Goal: Information Seeking & Learning: Compare options

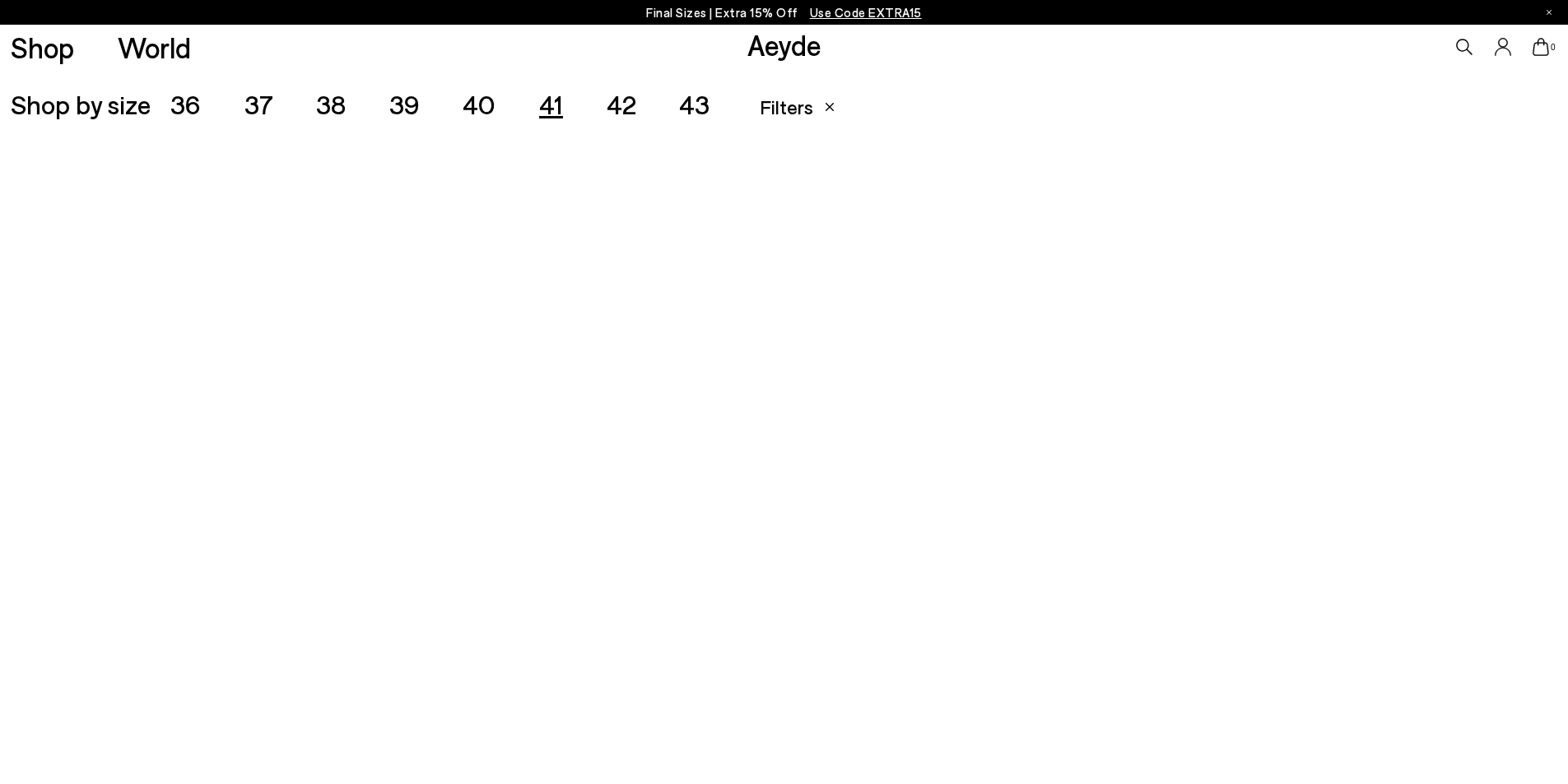
scroll to position [437, 0]
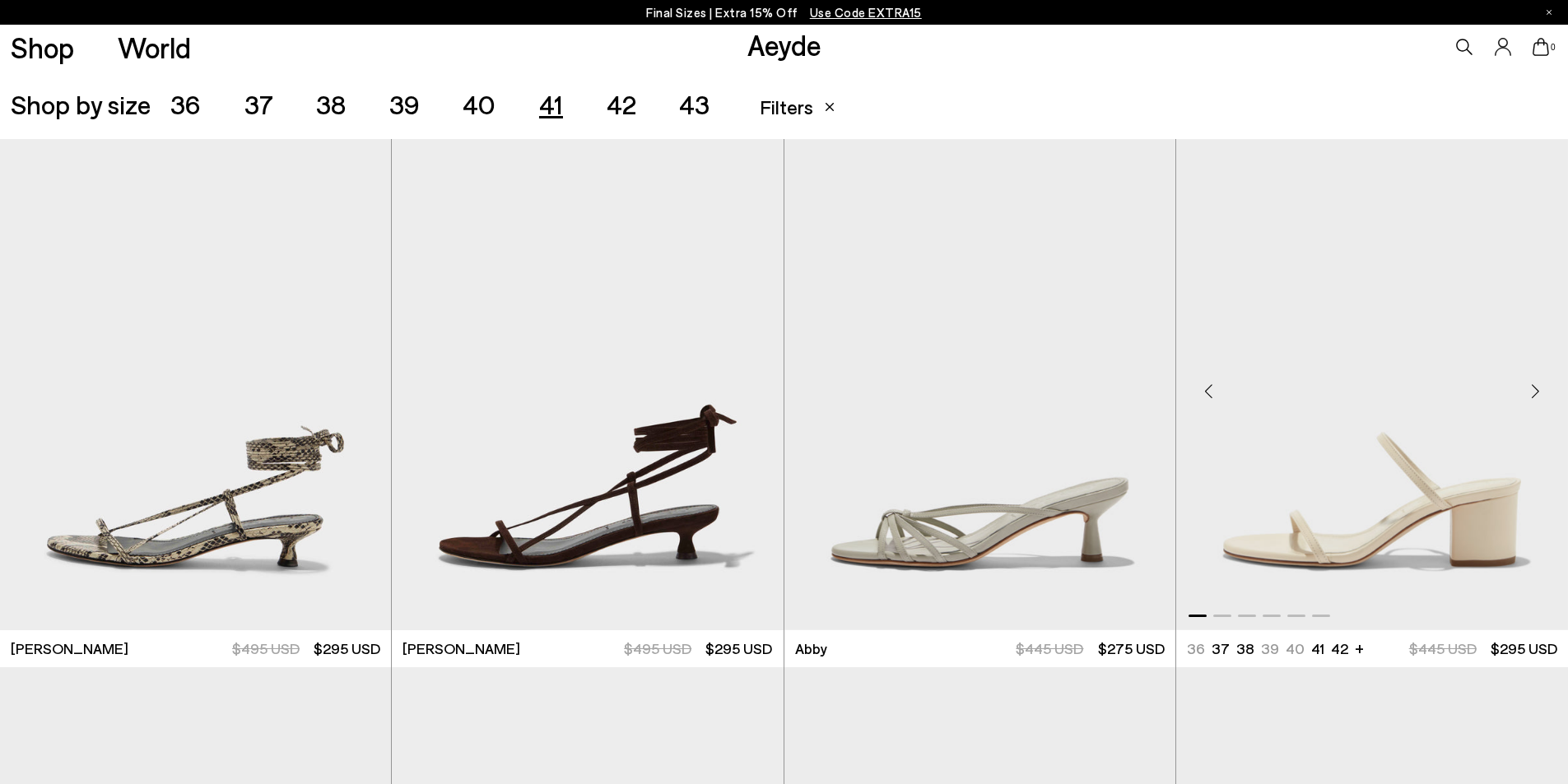
click at [1223, 617] on div at bounding box center [1372, 612] width 392 height 20
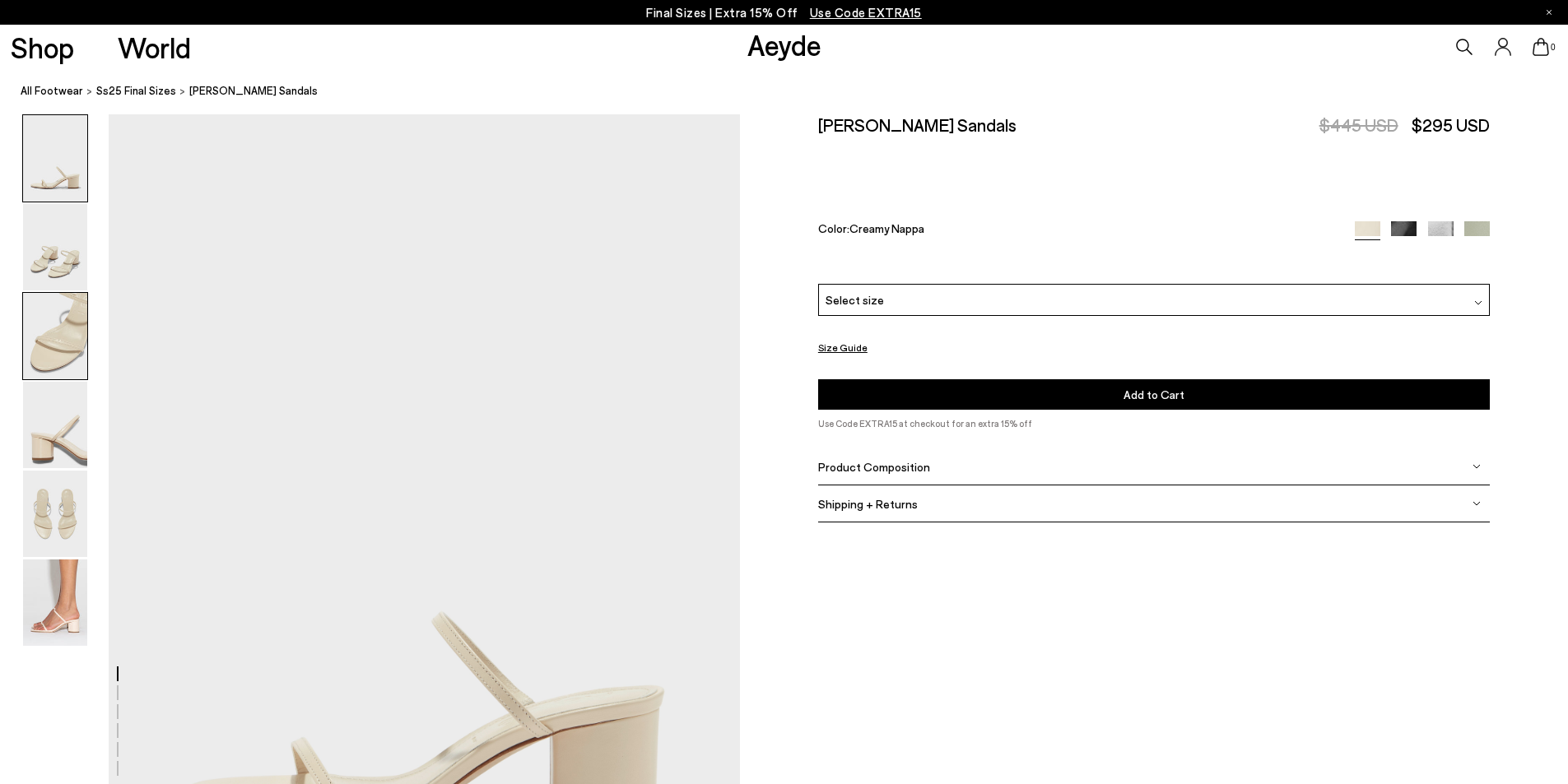
click at [76, 338] on img at bounding box center [55, 335] width 64 height 87
click at [60, 597] on img at bounding box center [55, 602] width 64 height 87
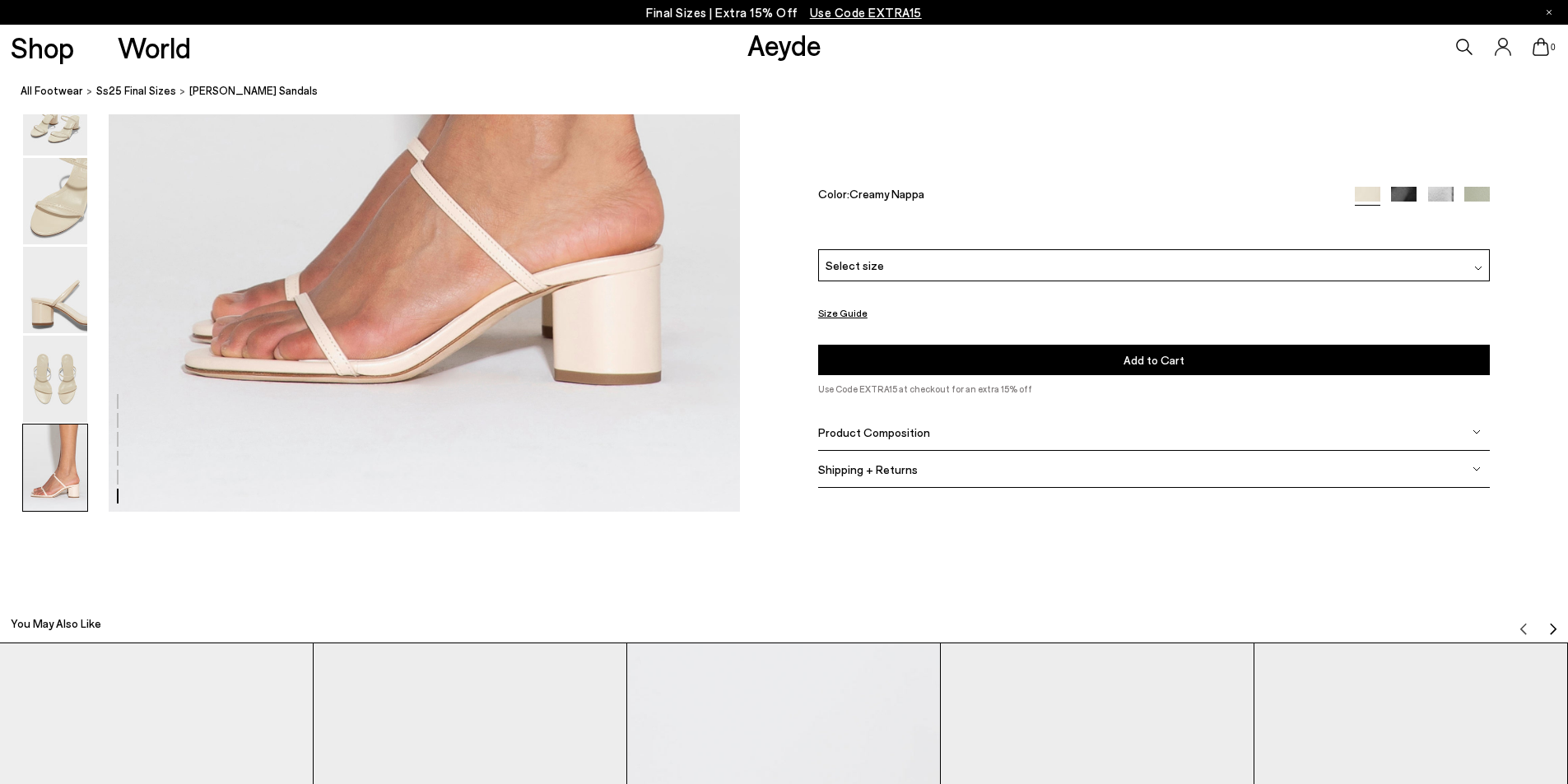
scroll to position [4412, 0]
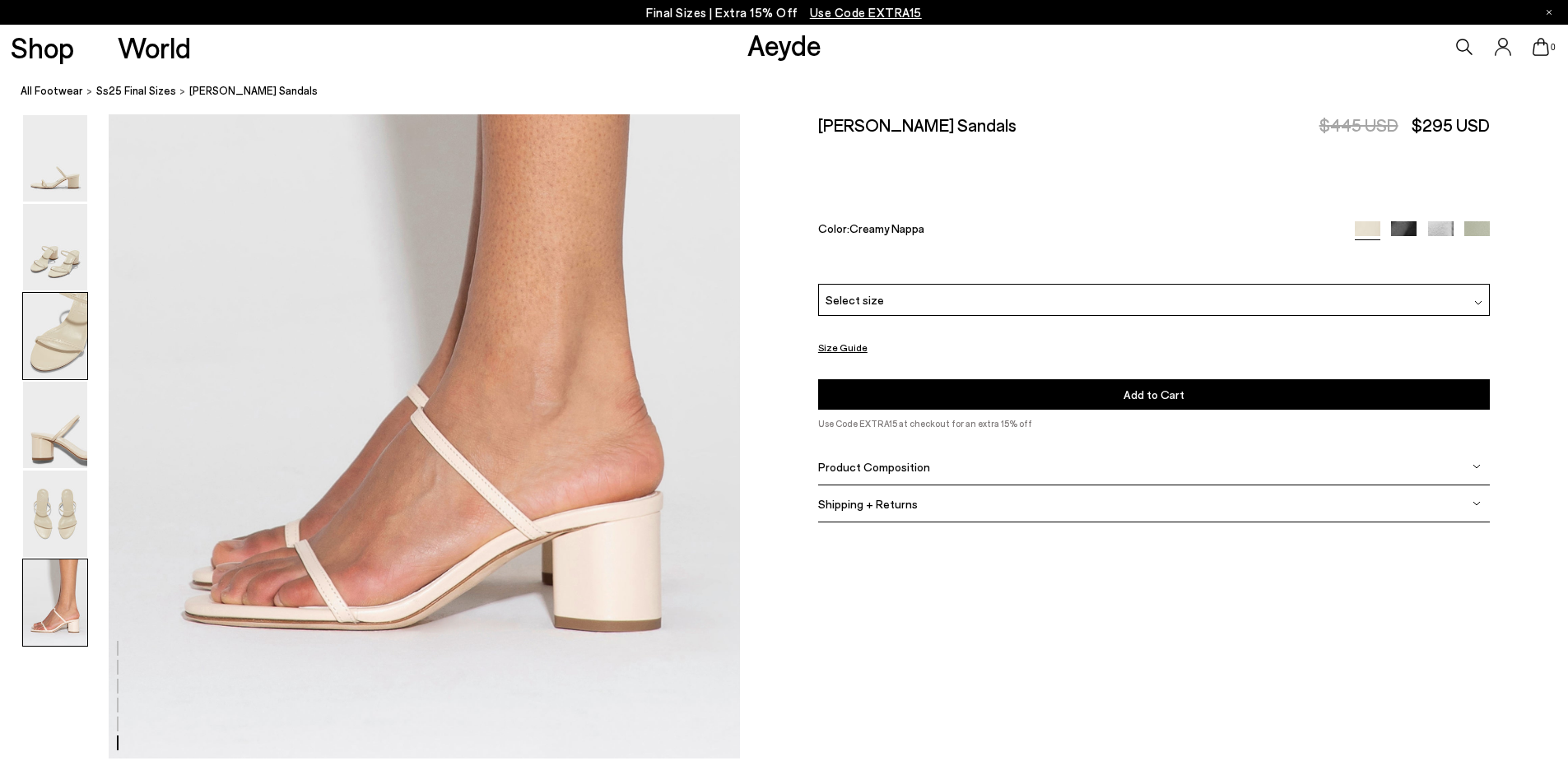
click at [49, 331] on img at bounding box center [55, 335] width 64 height 87
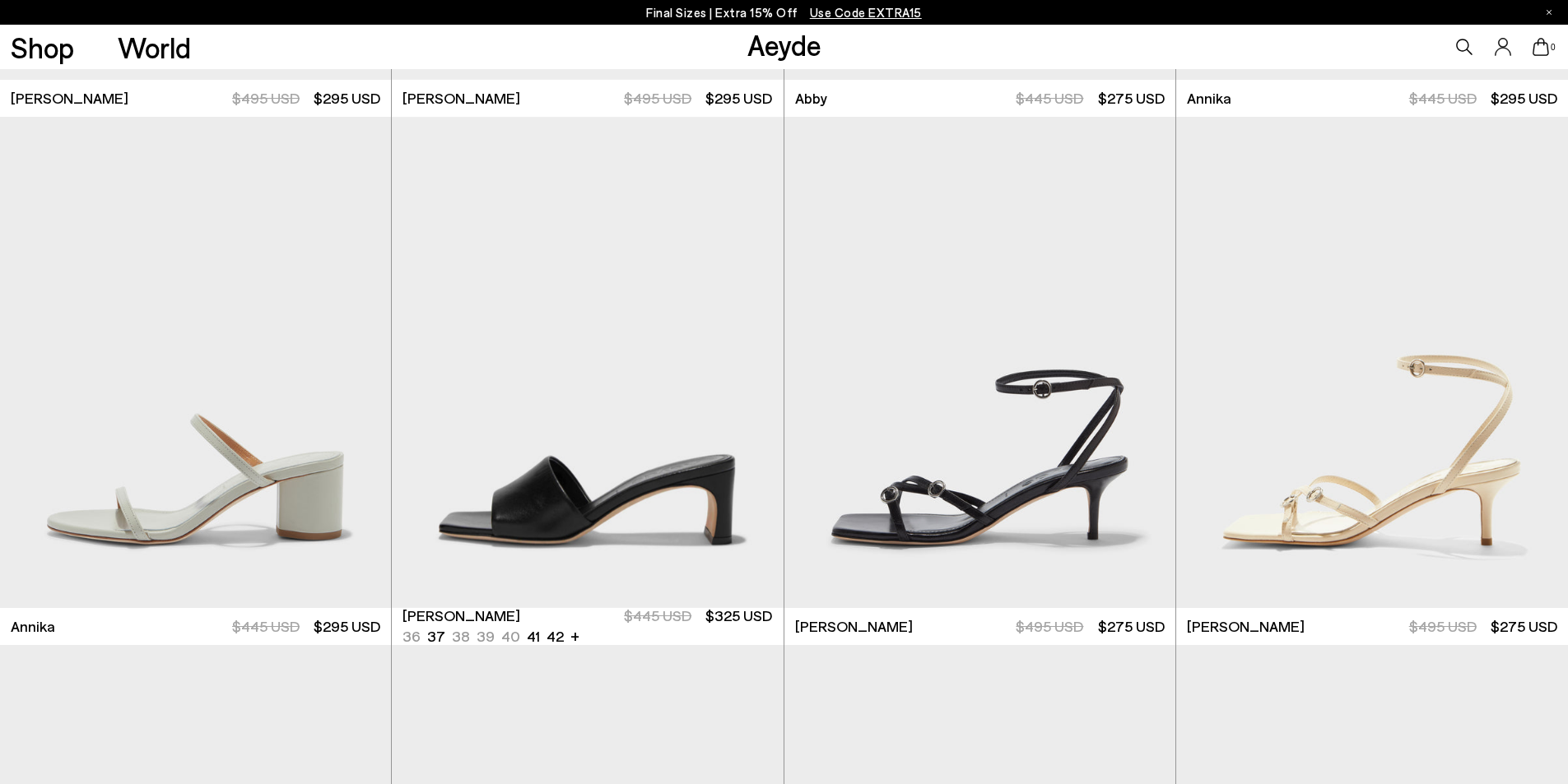
scroll to position [1316, 0]
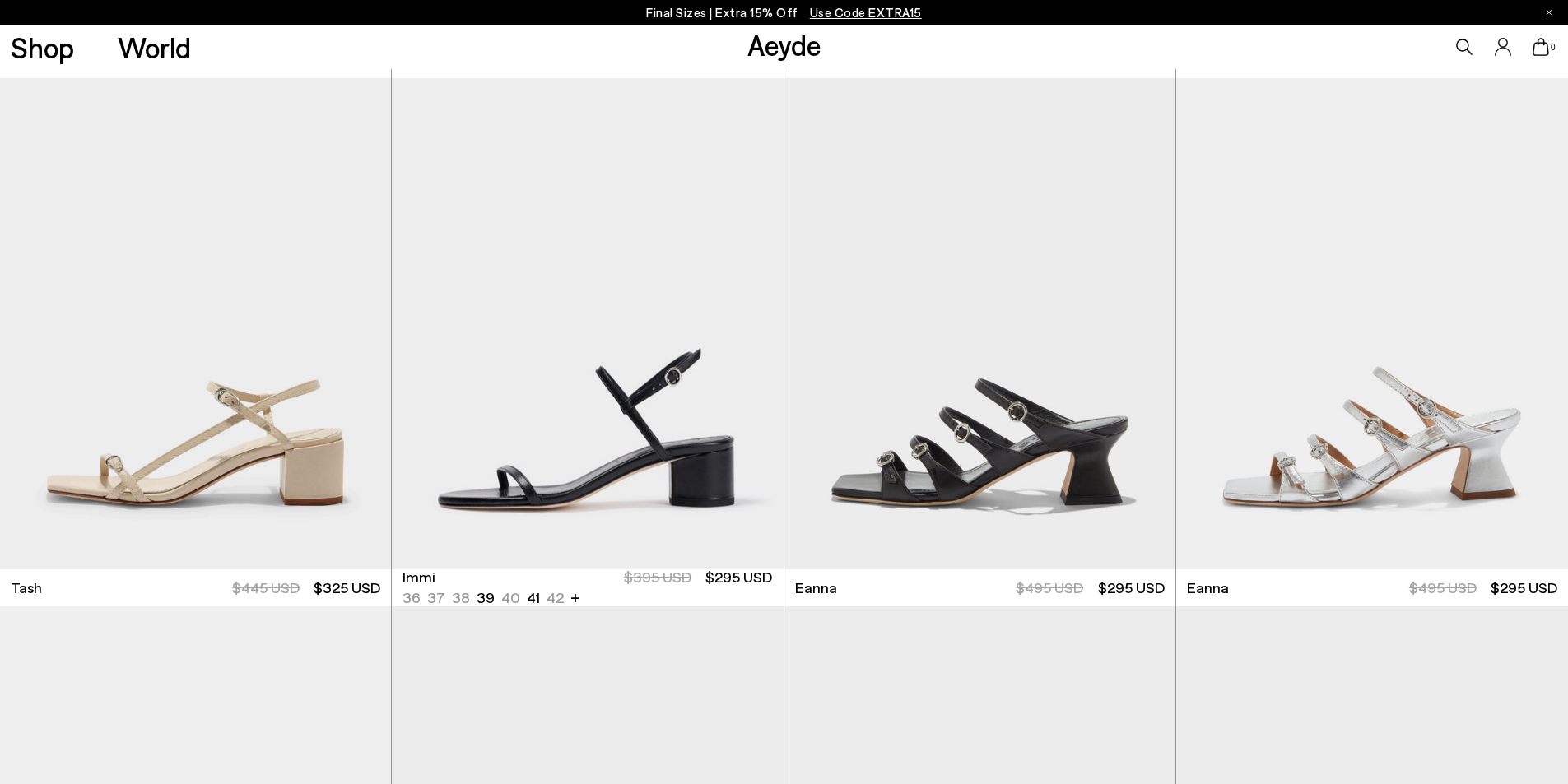
scroll to position [4441, 0]
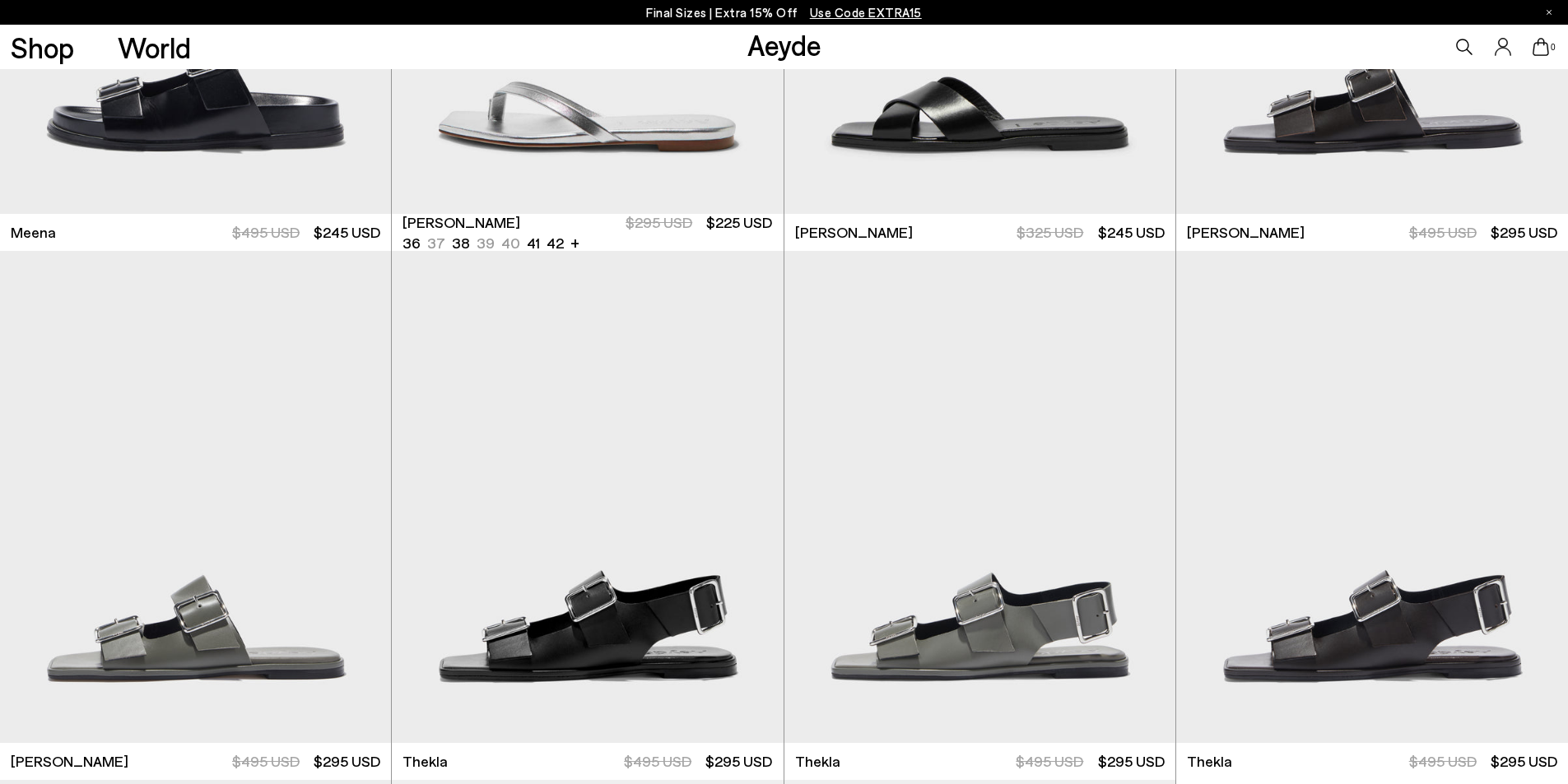
scroll to position [6334, 0]
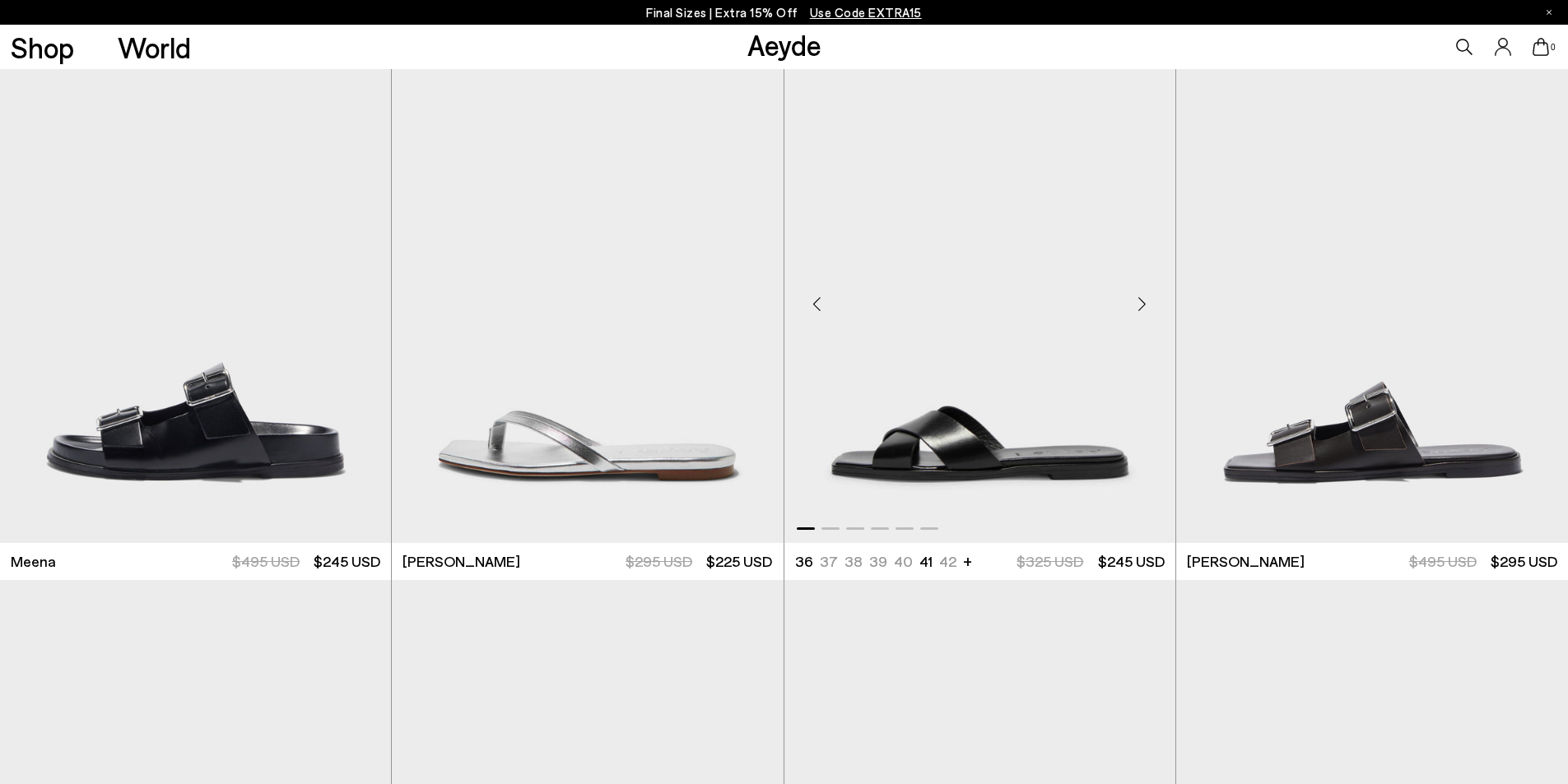
click at [830, 525] on div at bounding box center [980, 525] width 391 height 20
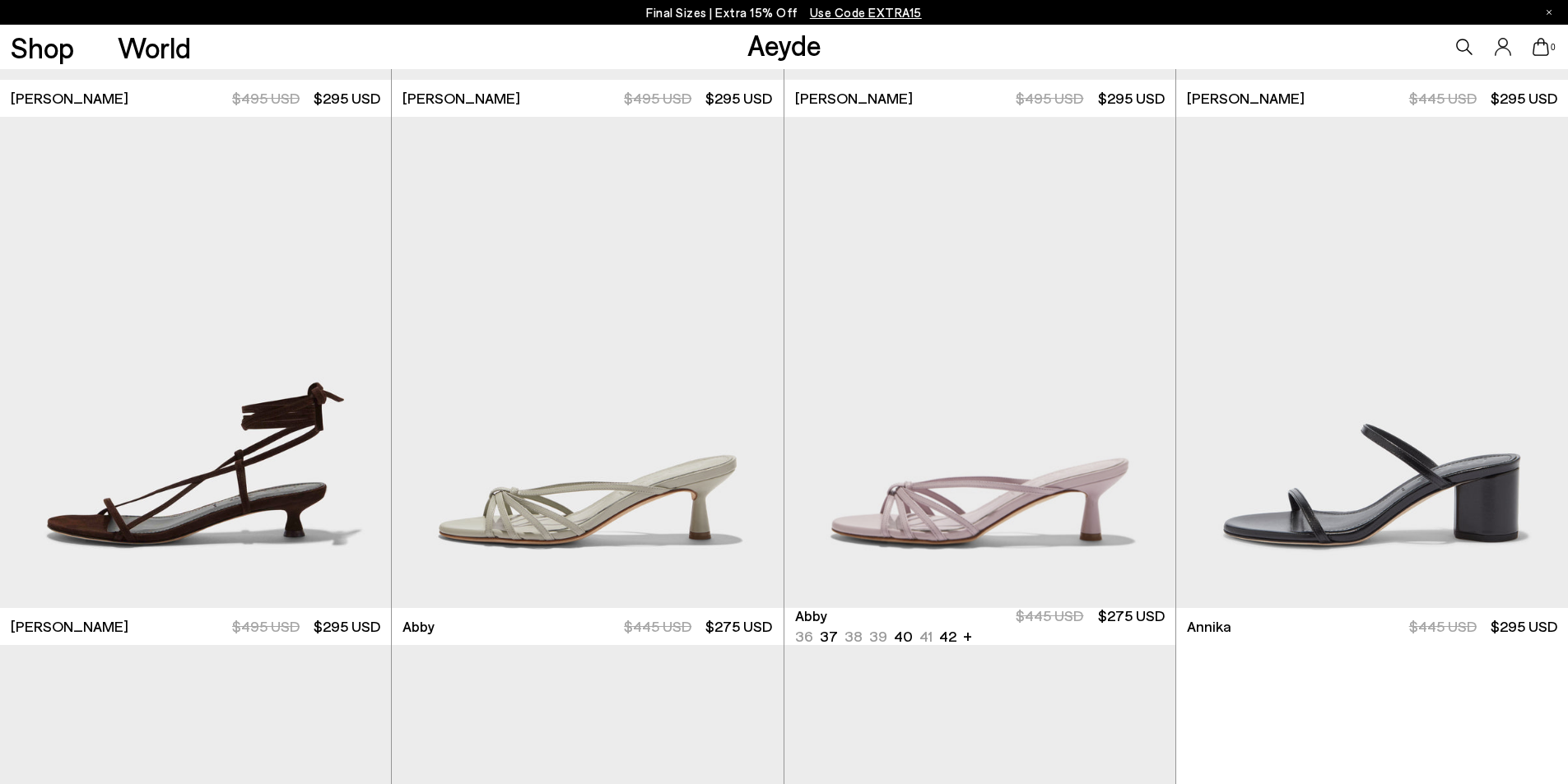
scroll to position [987, 0]
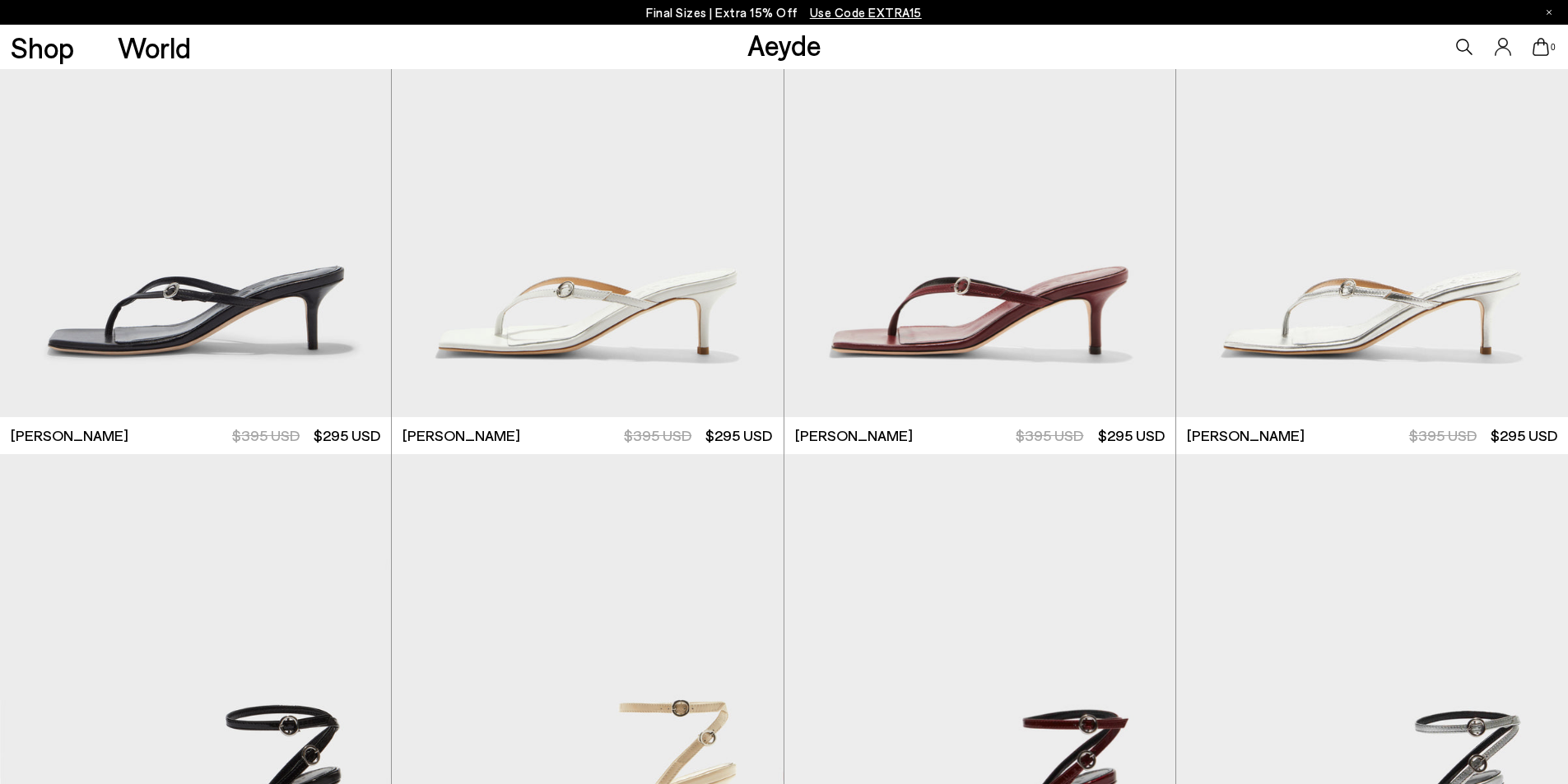
scroll to position [4112, 0]
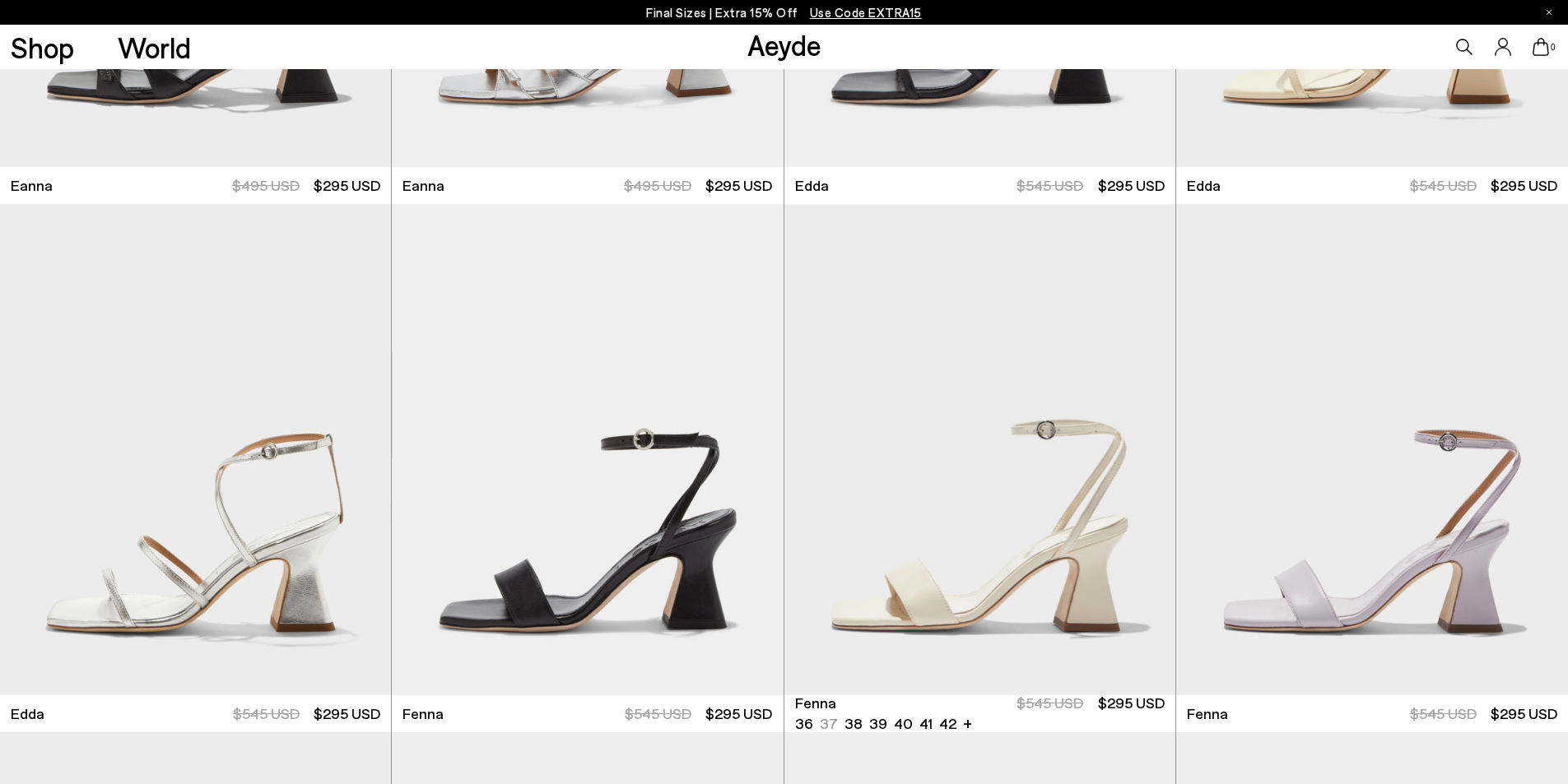
scroll to position [7567, 0]
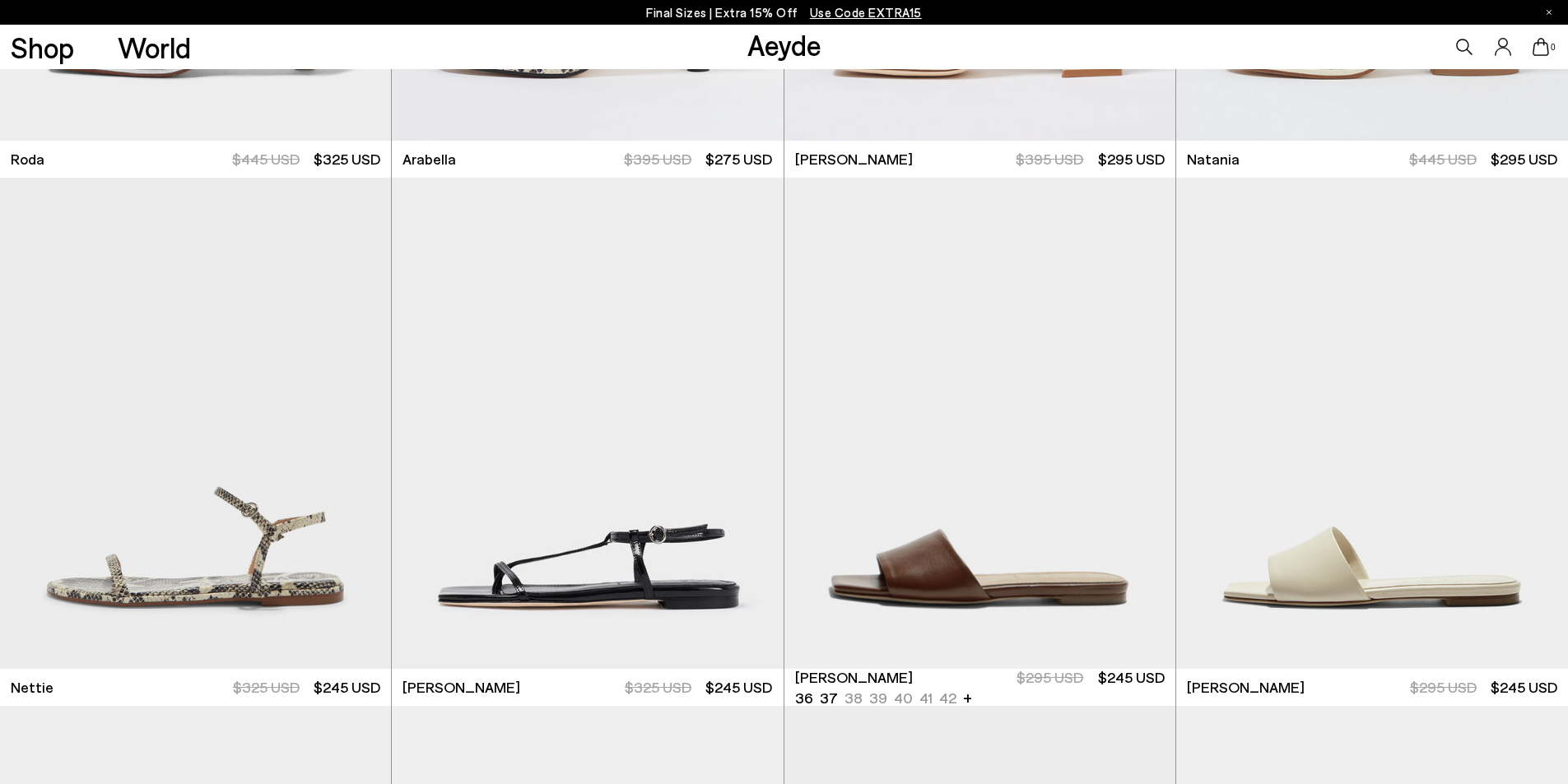
scroll to position [9623, 0]
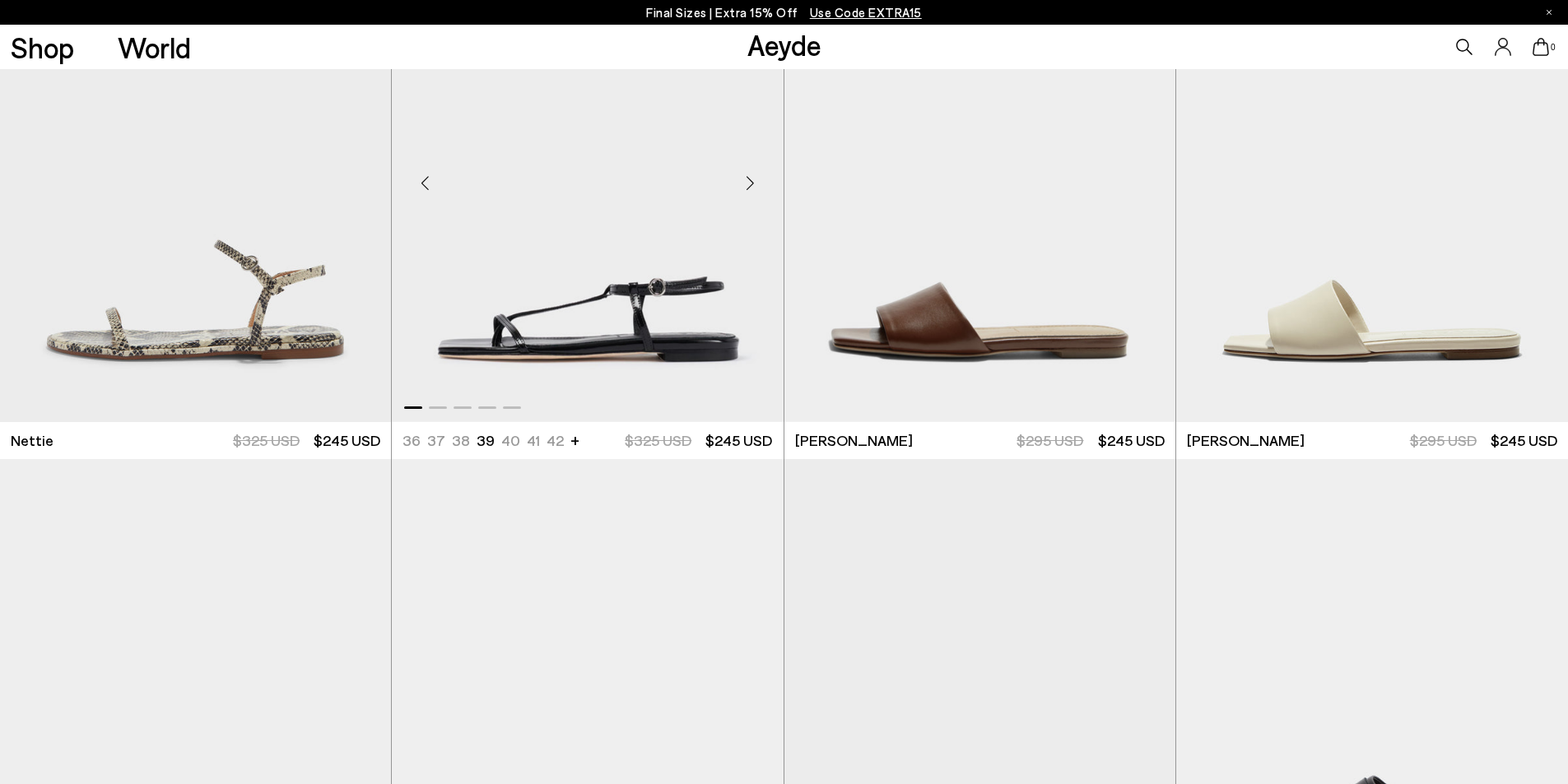
click at [752, 183] on div "Next slide" at bounding box center [751, 184] width 50 height 50
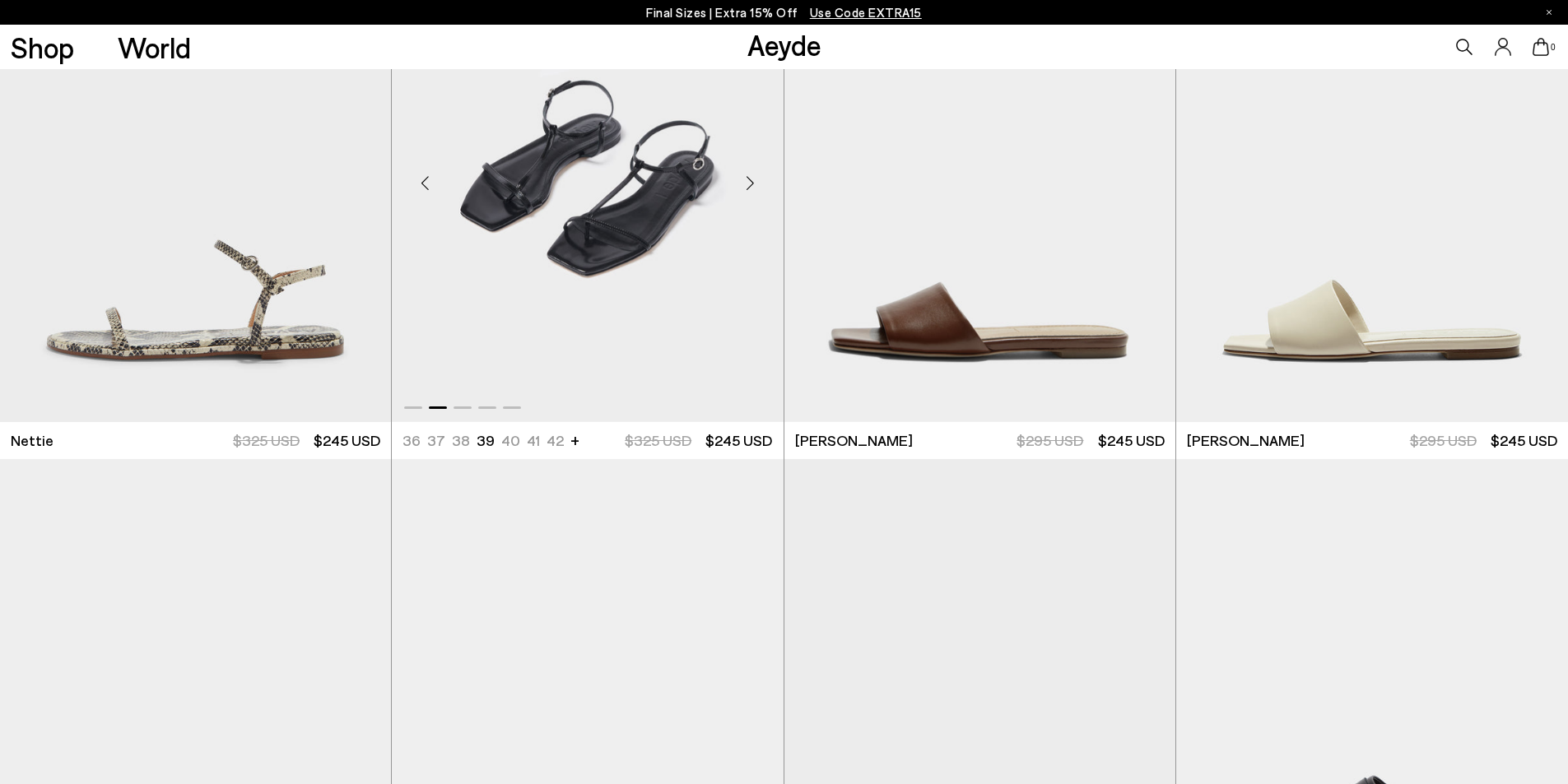
click at [752, 183] on div "Next slide" at bounding box center [751, 184] width 50 height 50
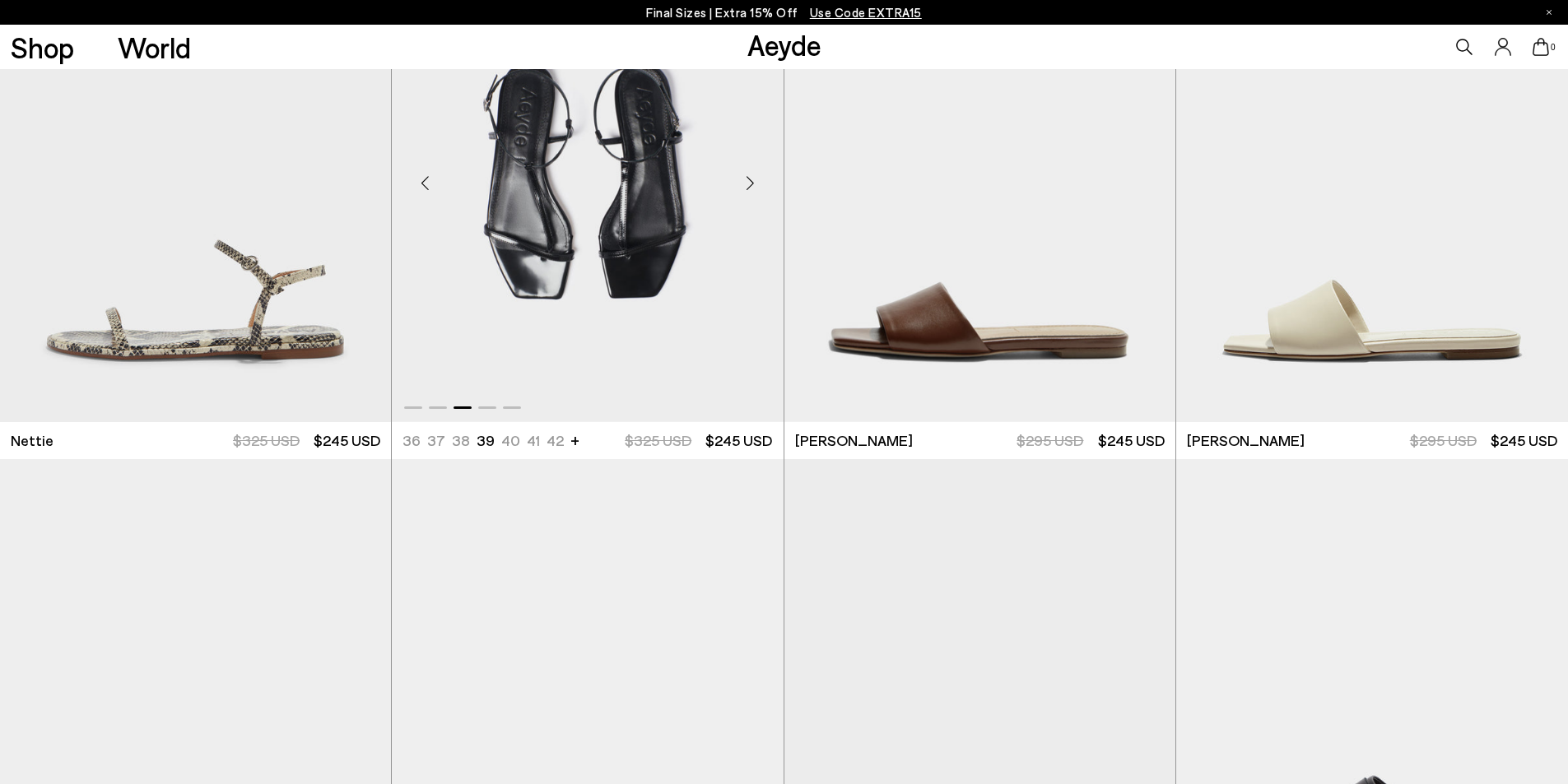
click at [752, 183] on div "Next slide" at bounding box center [751, 184] width 50 height 50
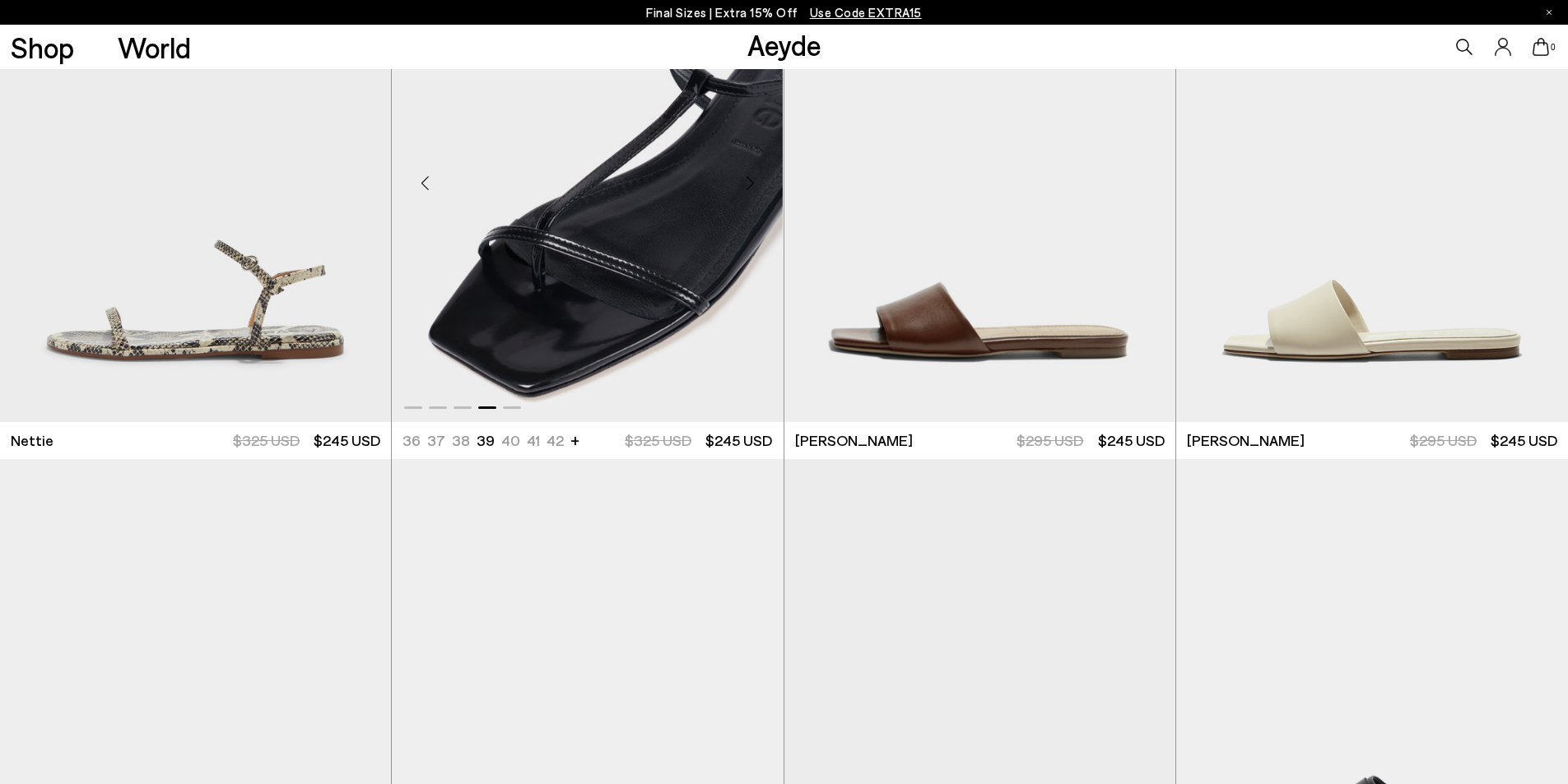
click at [752, 183] on div "Next slide" at bounding box center [751, 184] width 50 height 50
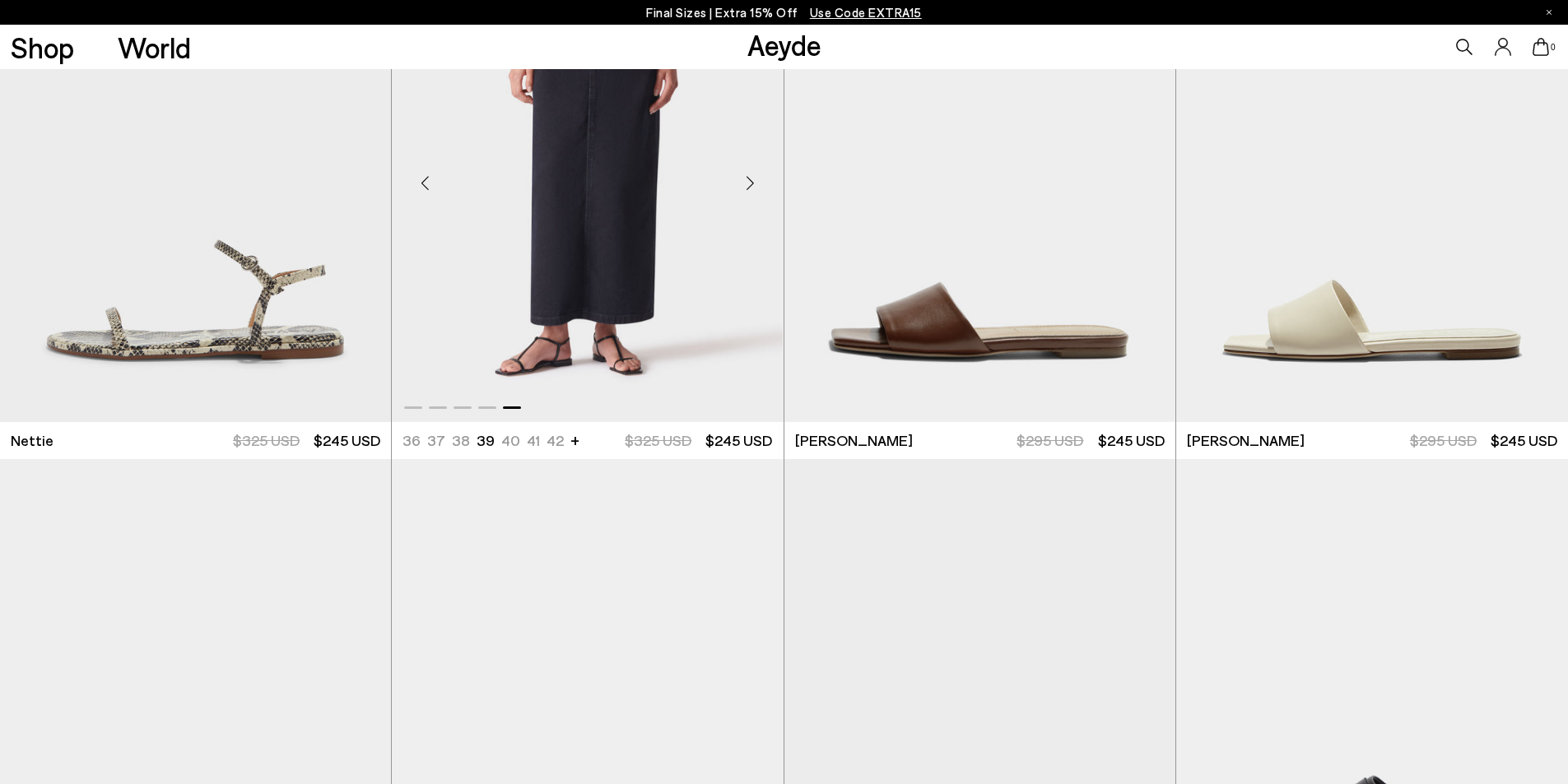
click at [610, 360] on img "5 / 5" at bounding box center [587, 177] width 391 height 491
click at [0, 0] on ul "36 36.5 37 37.5 38 38.5" at bounding box center [0, 0] width 0 height 0
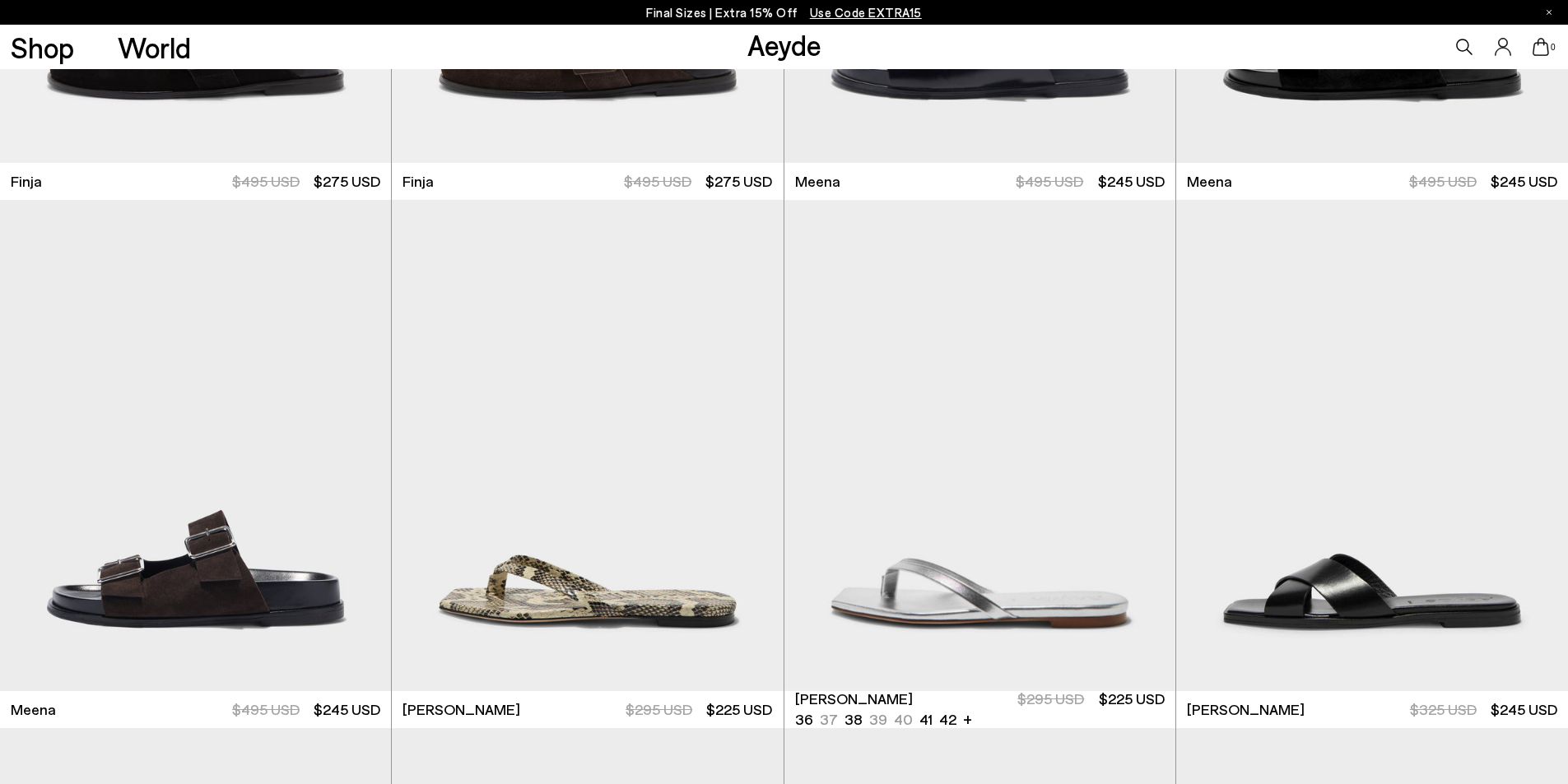
scroll to position [11186, 0]
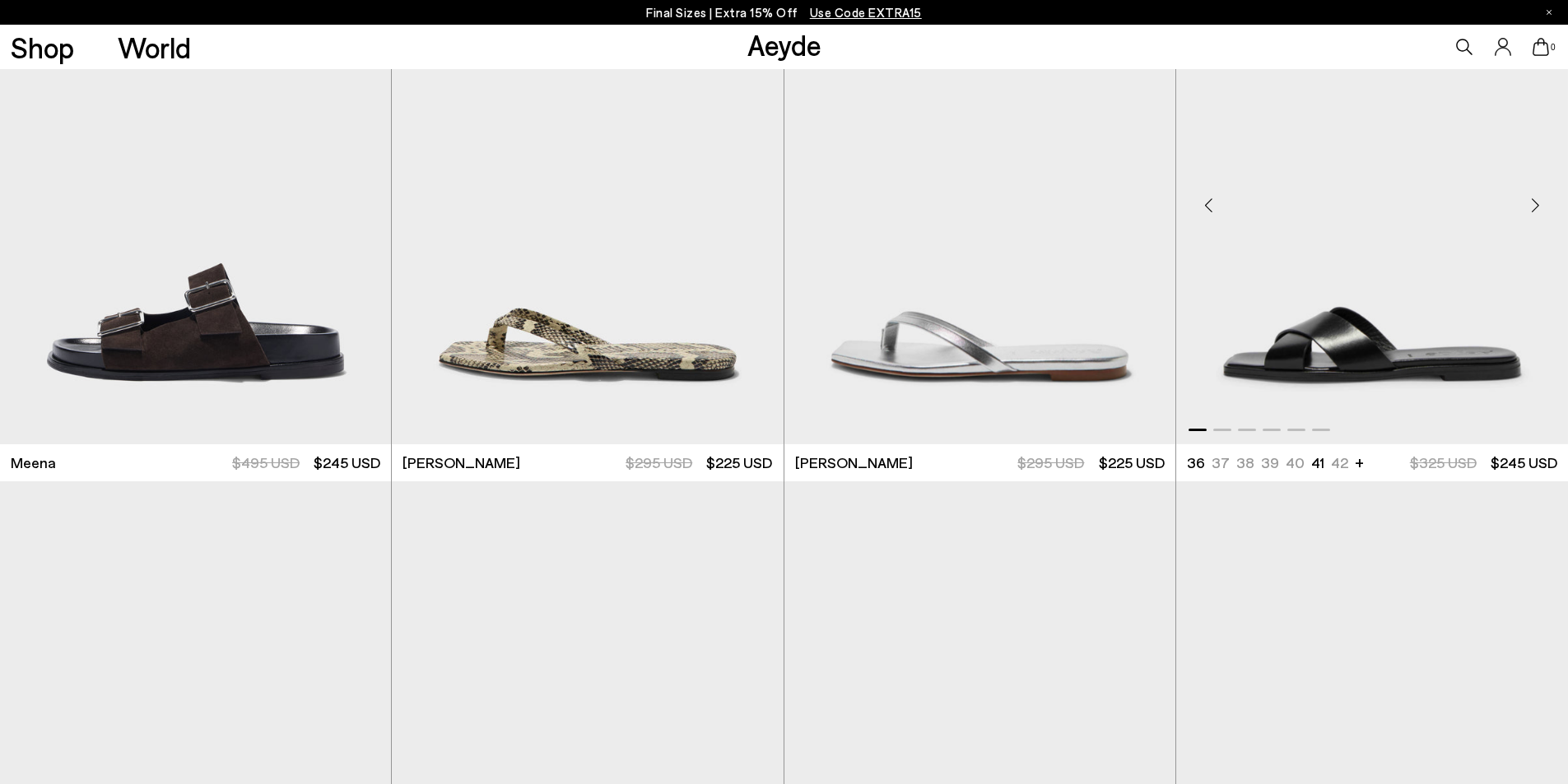
click at [1535, 203] on div "Next slide" at bounding box center [1535, 205] width 50 height 50
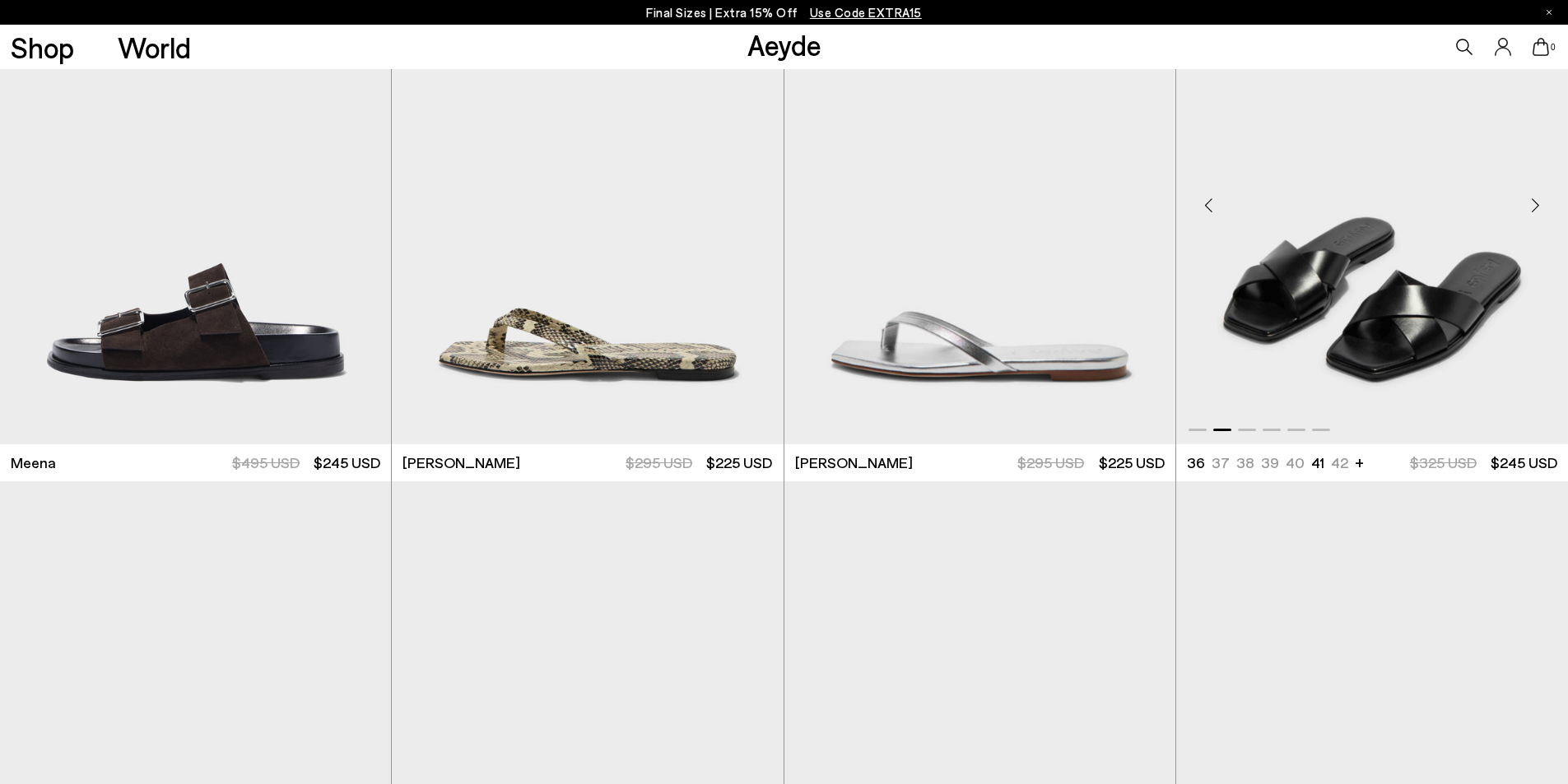
click at [1535, 203] on div "Next slide" at bounding box center [1535, 205] width 50 height 50
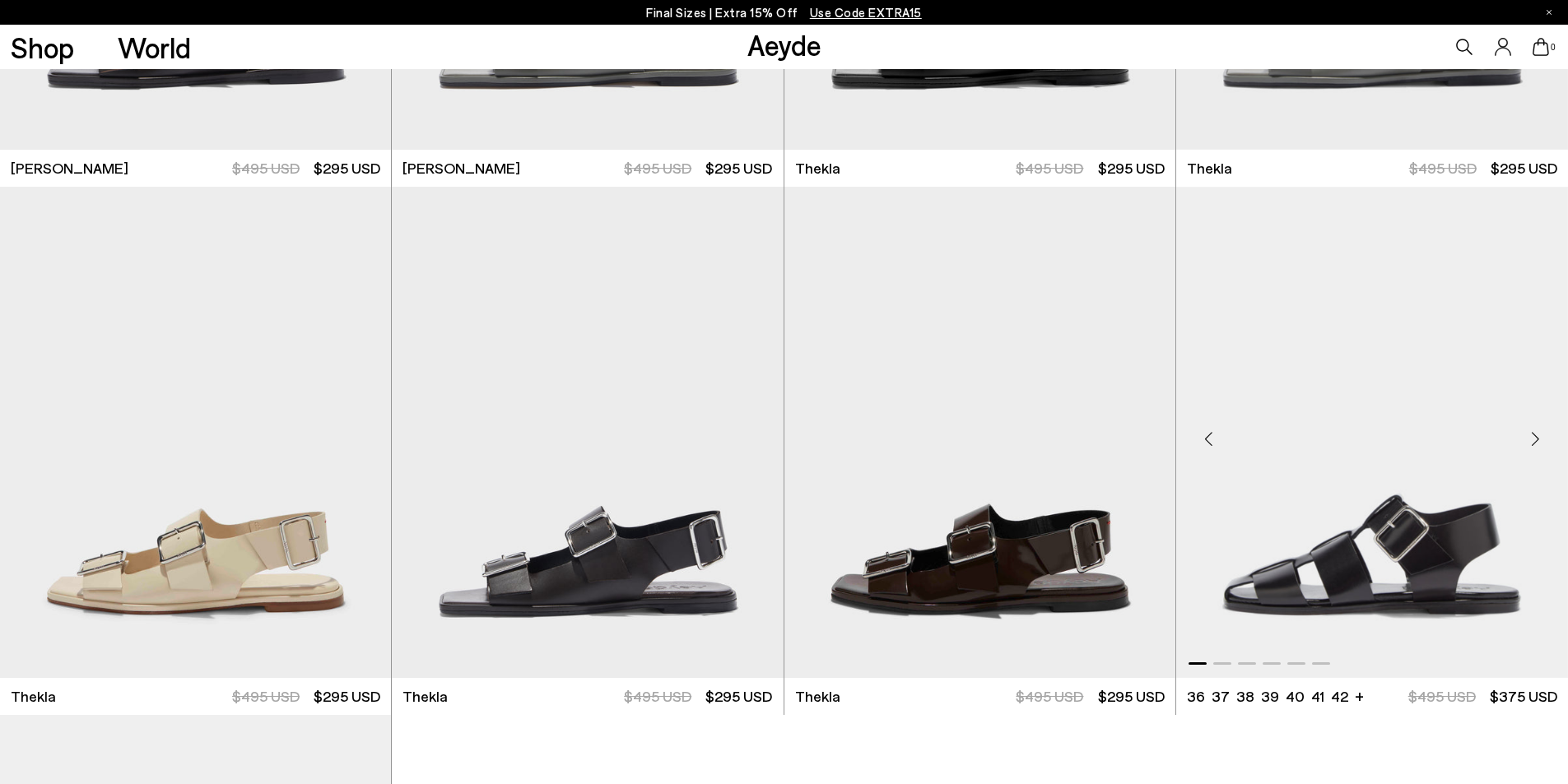
scroll to position [12090, 0]
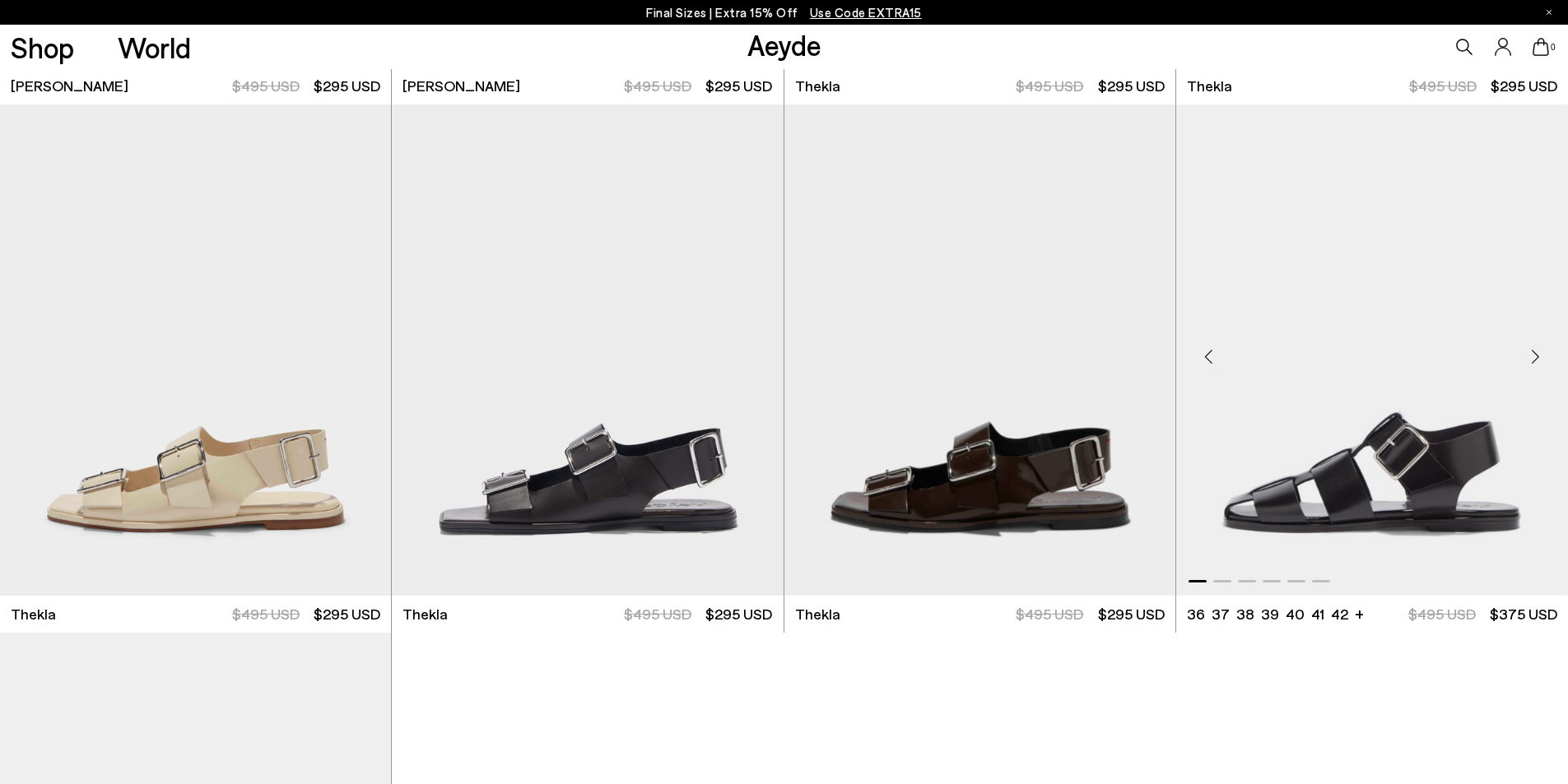
click at [1535, 359] on div "Next slide" at bounding box center [1535, 357] width 50 height 50
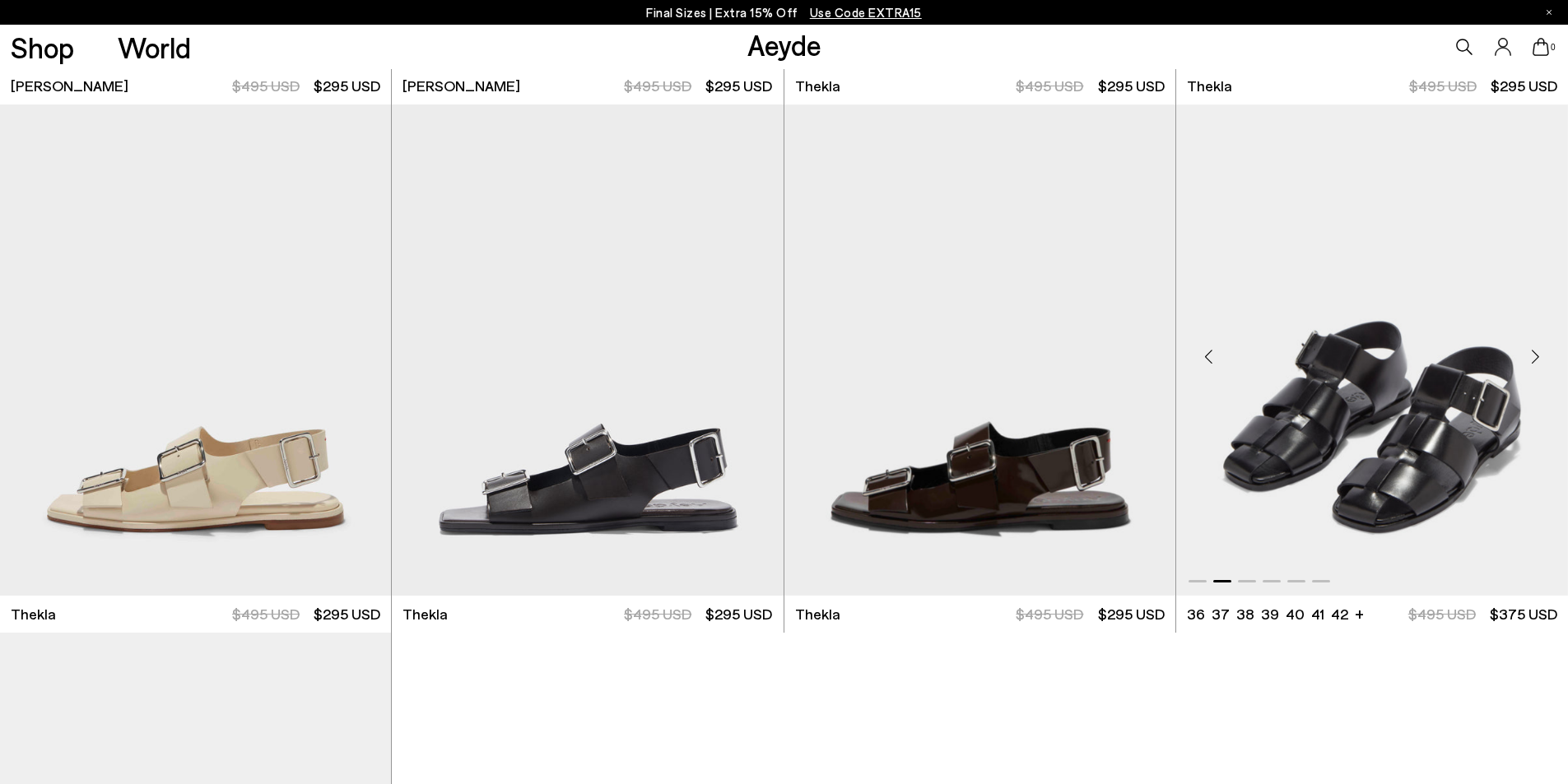
click at [1535, 359] on div "Next slide" at bounding box center [1535, 357] width 50 height 50
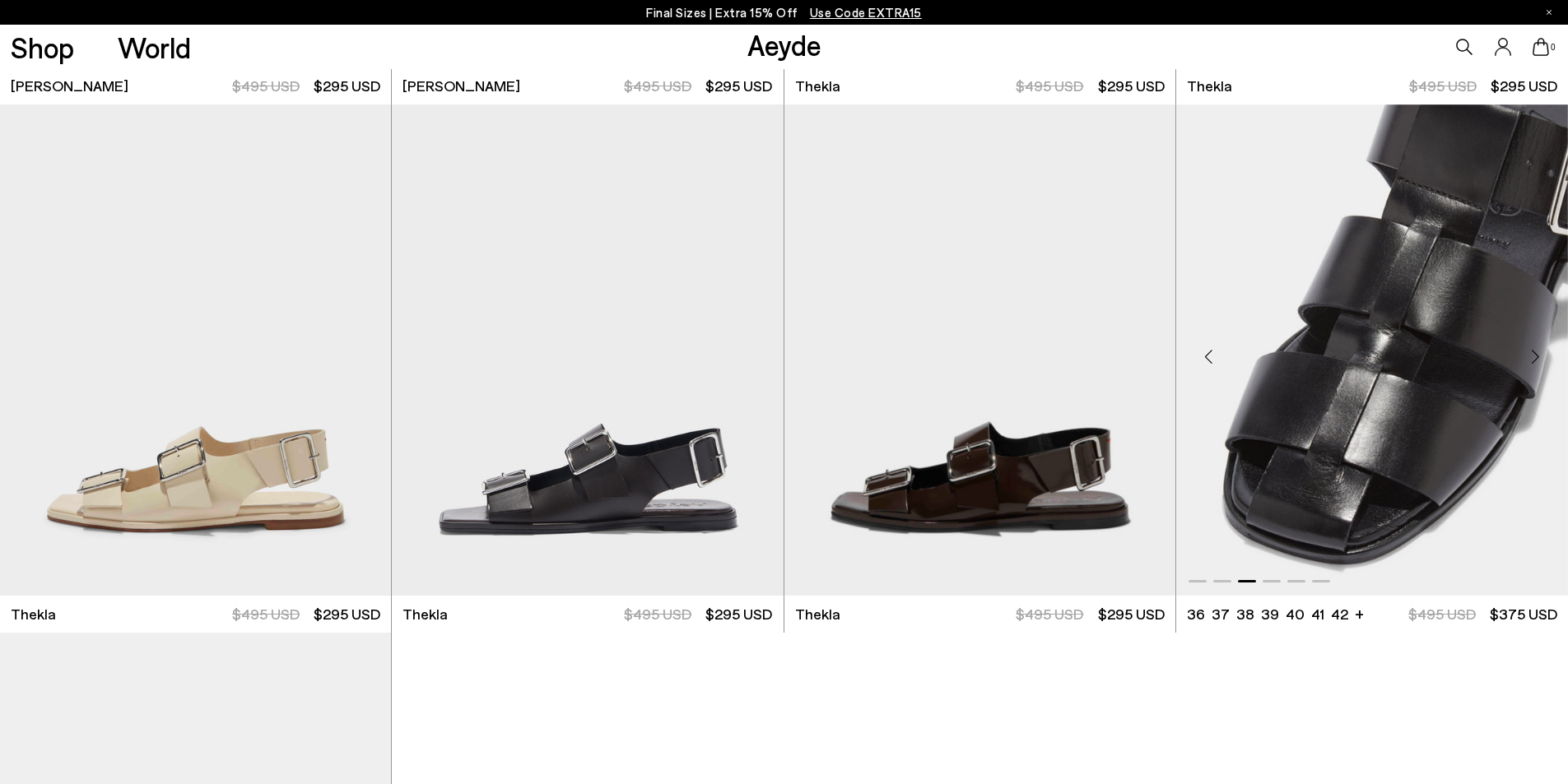
click at [1535, 359] on div "Next slide" at bounding box center [1535, 357] width 50 height 50
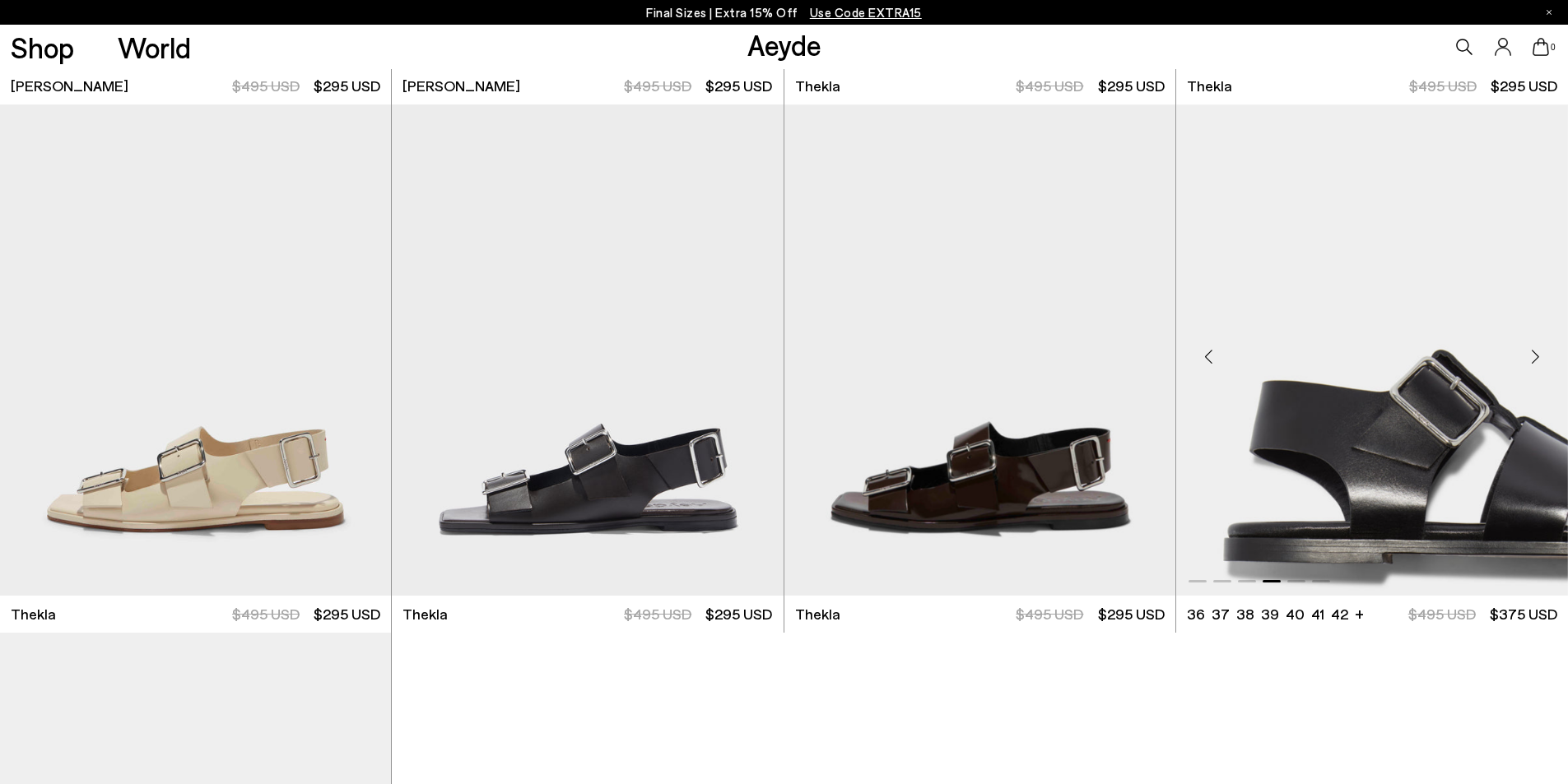
click at [1535, 359] on div "Next slide" at bounding box center [1535, 357] width 50 height 50
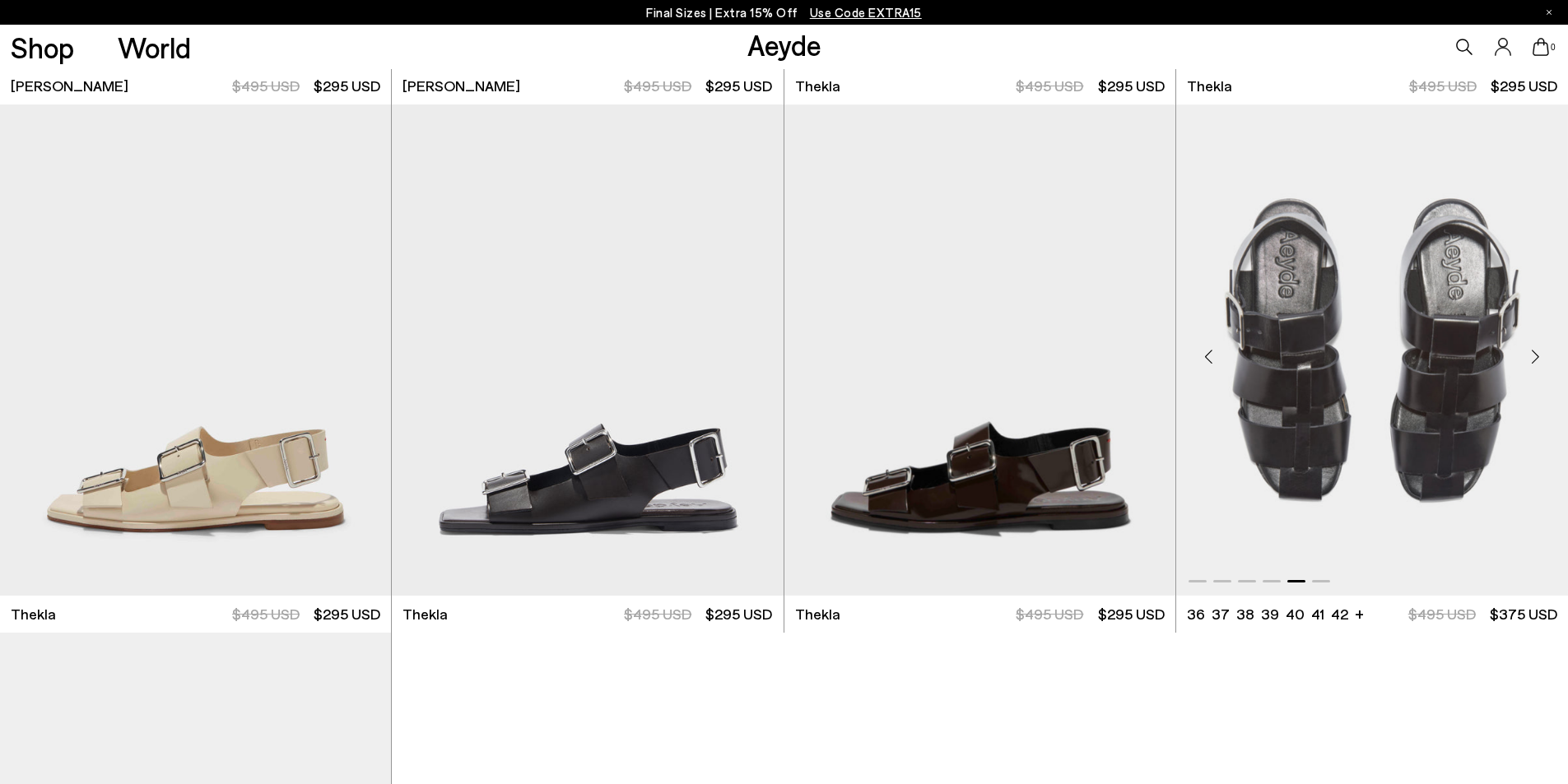
click at [1535, 359] on div "Next slide" at bounding box center [1535, 357] width 50 height 50
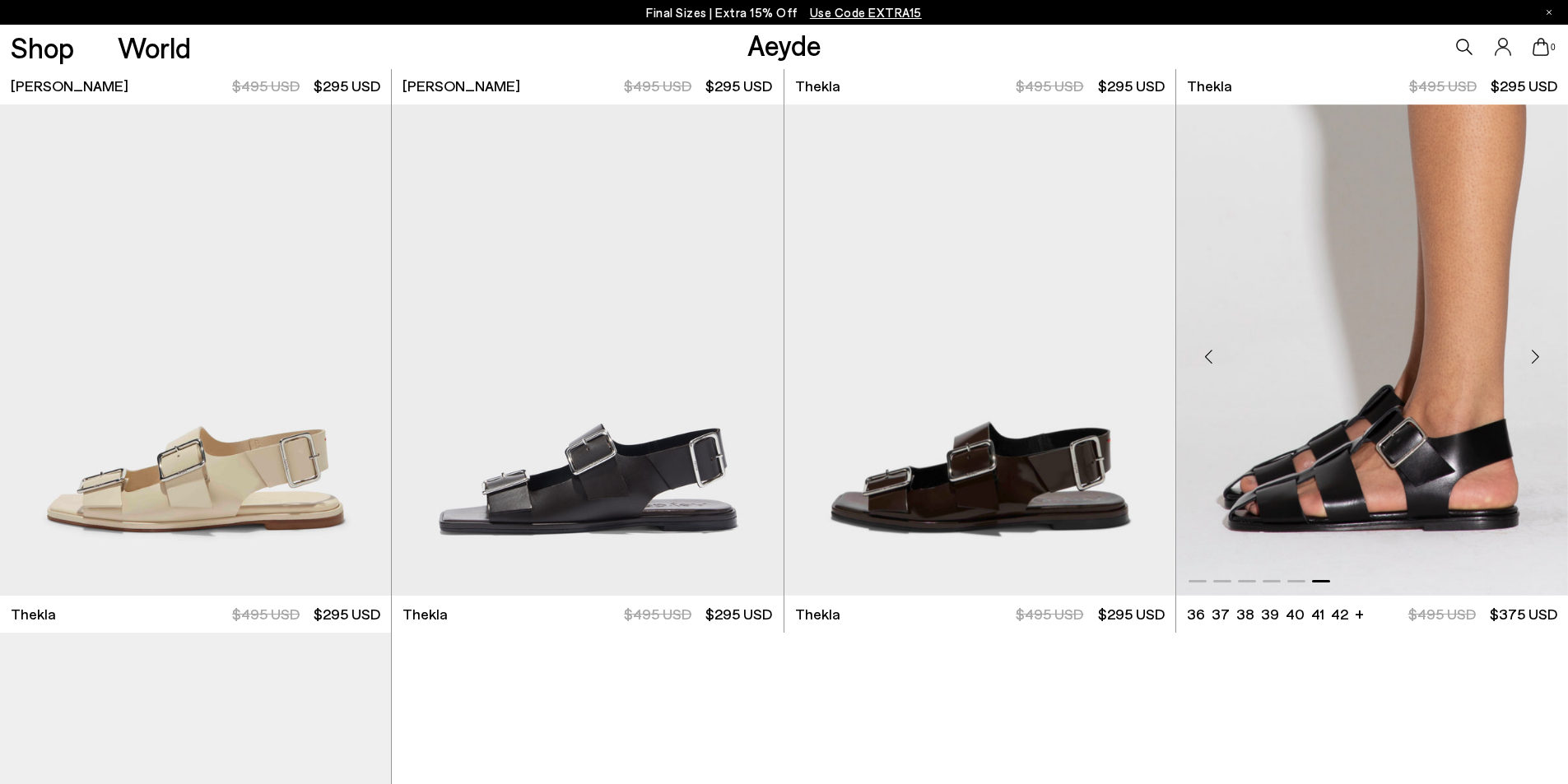
click at [1535, 359] on div "Next slide" at bounding box center [1535, 357] width 50 height 50
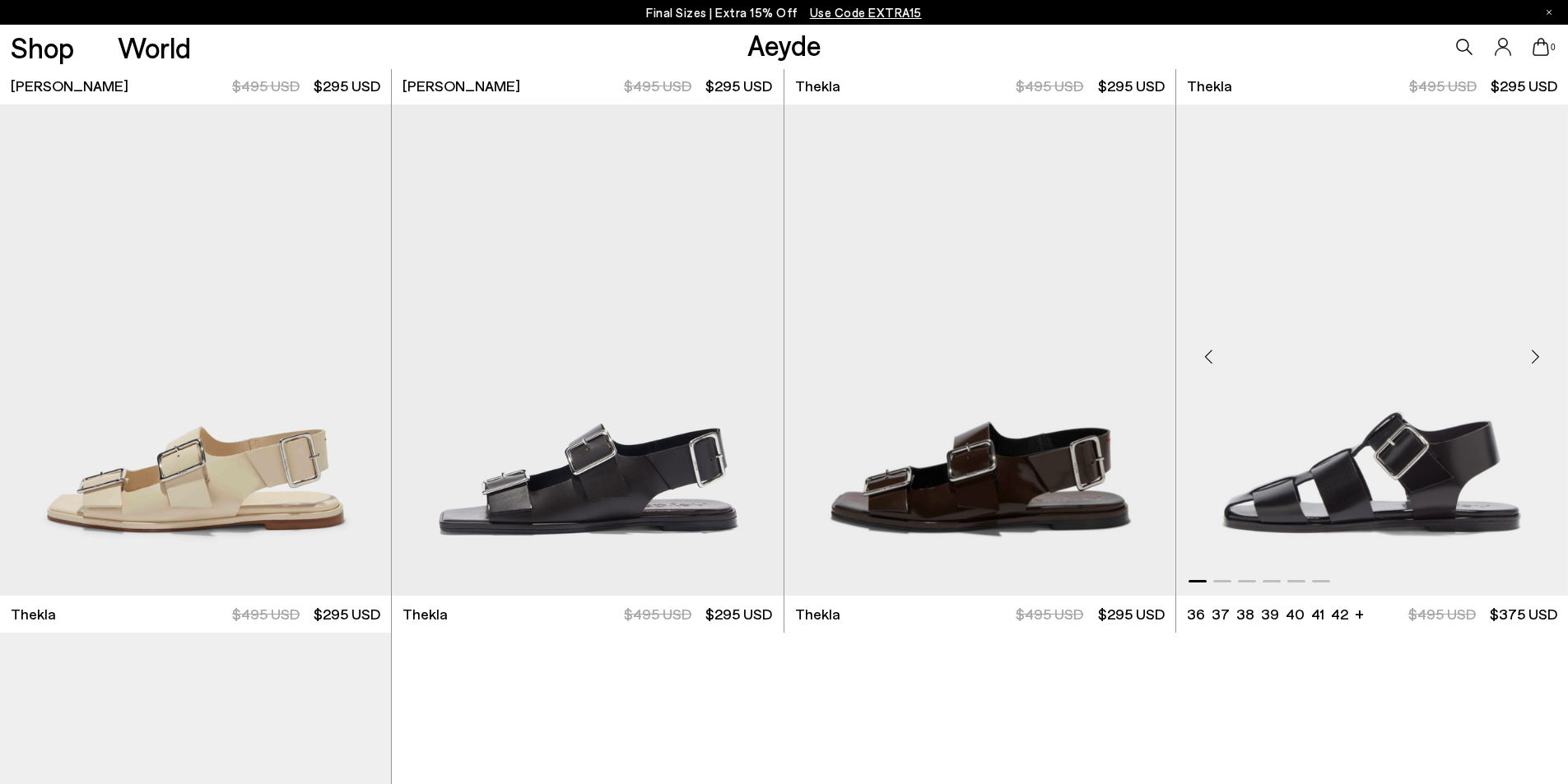
click at [1535, 359] on div "Next slide" at bounding box center [1535, 357] width 50 height 50
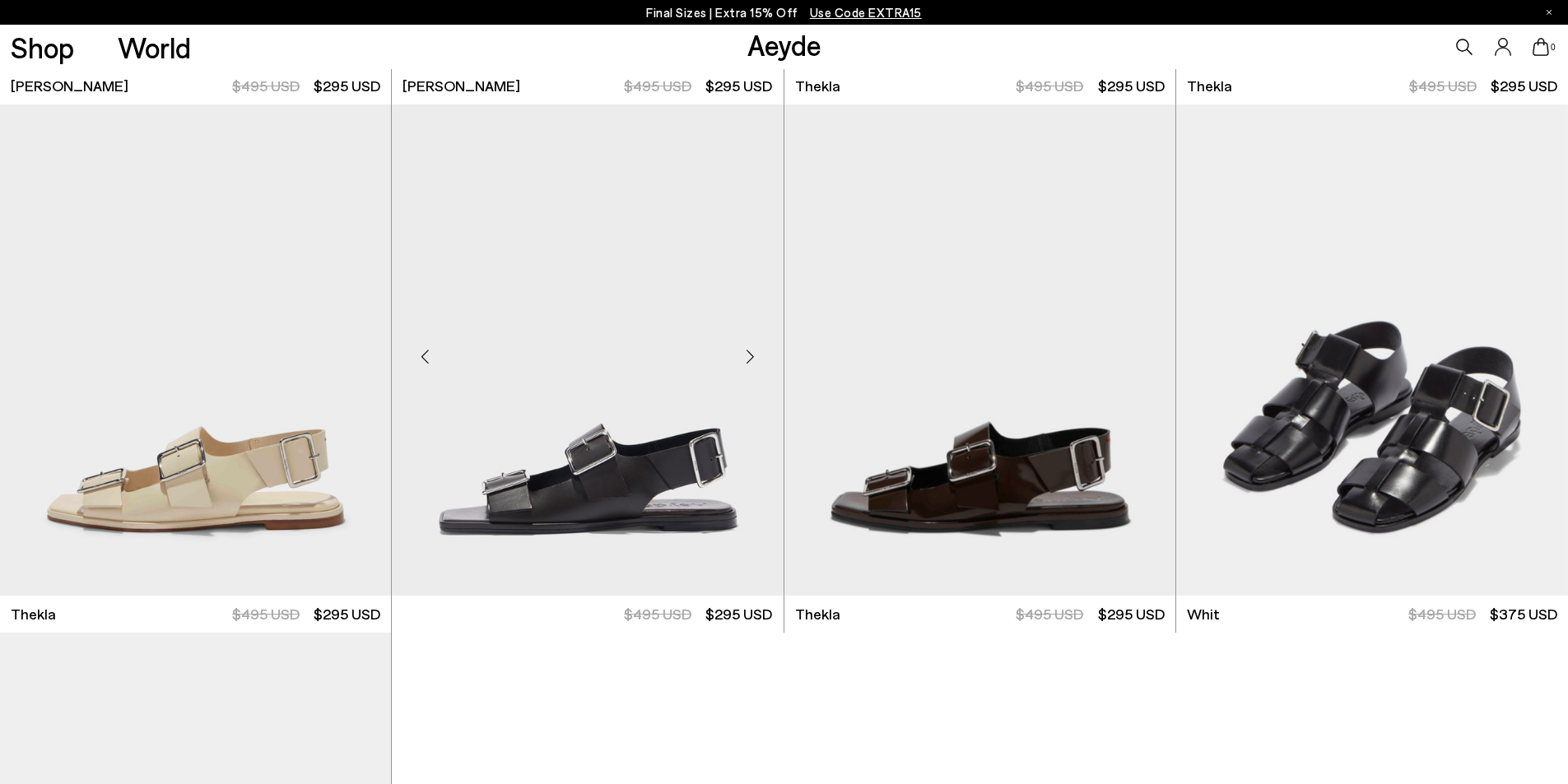
scroll to position [12584, 0]
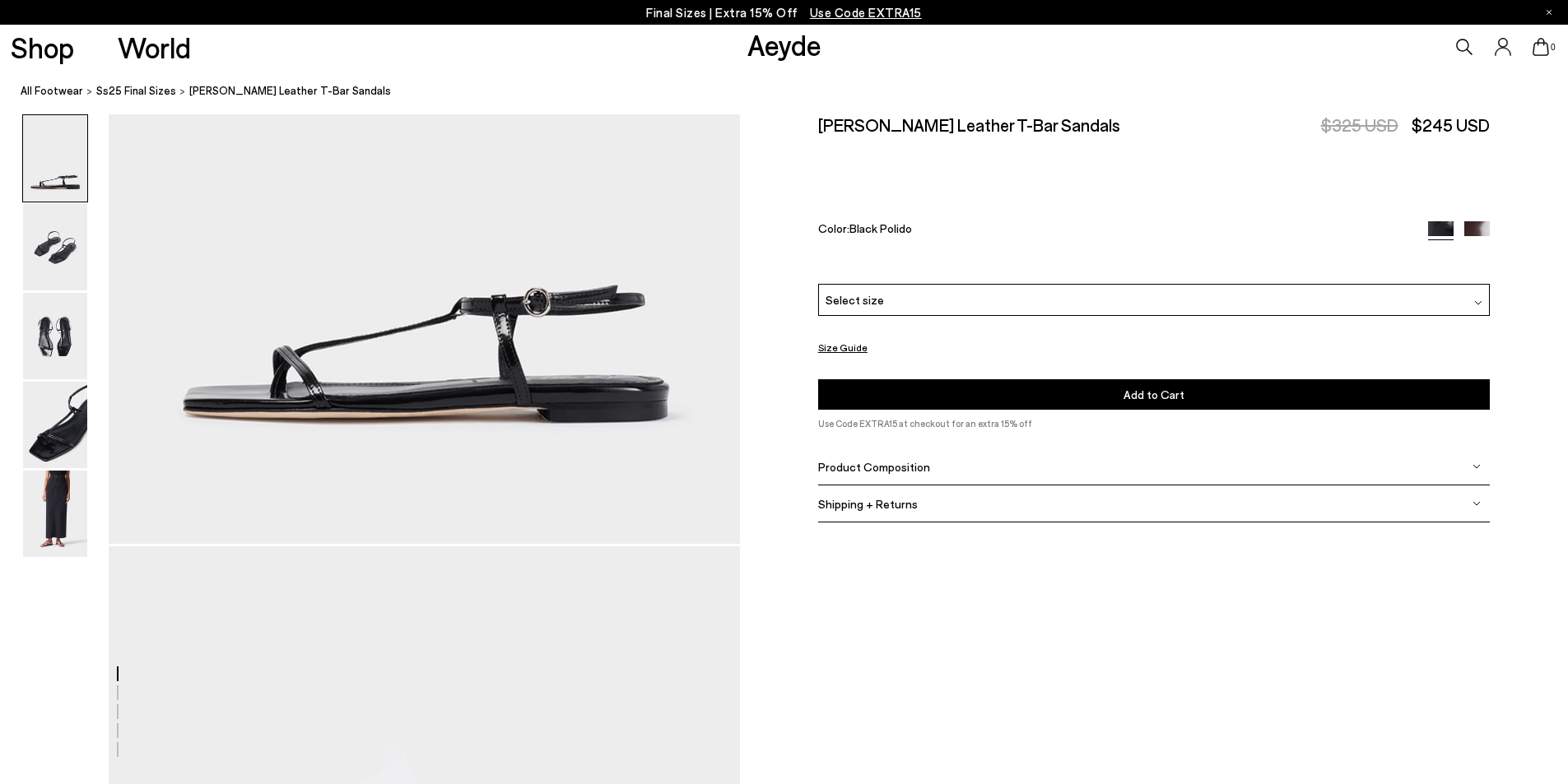
scroll to position [411, 0]
click at [69, 496] on img at bounding box center [55, 513] width 64 height 87
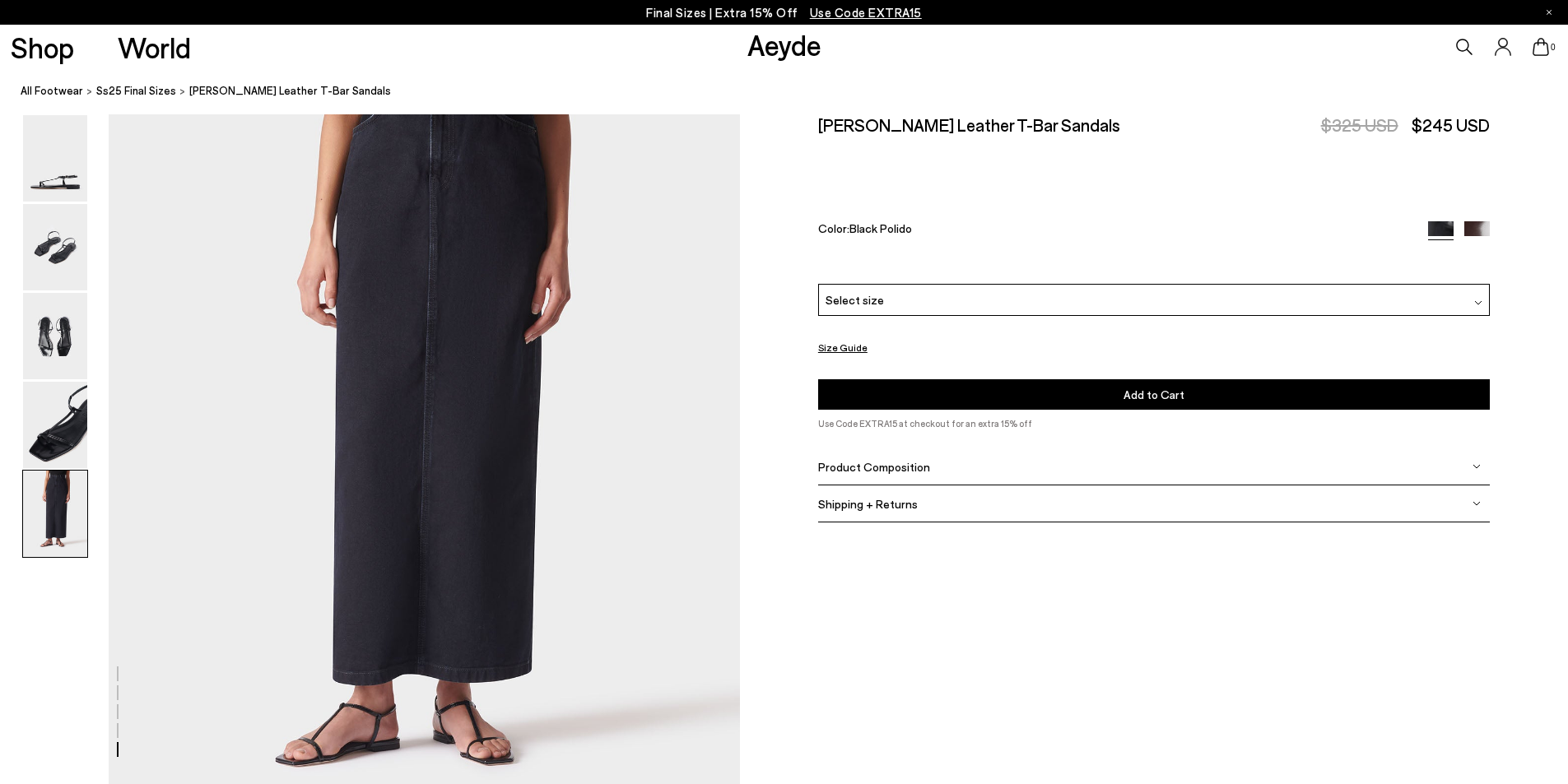
scroll to position [3628, 0]
